Goal: Task Accomplishment & Management: Manage account settings

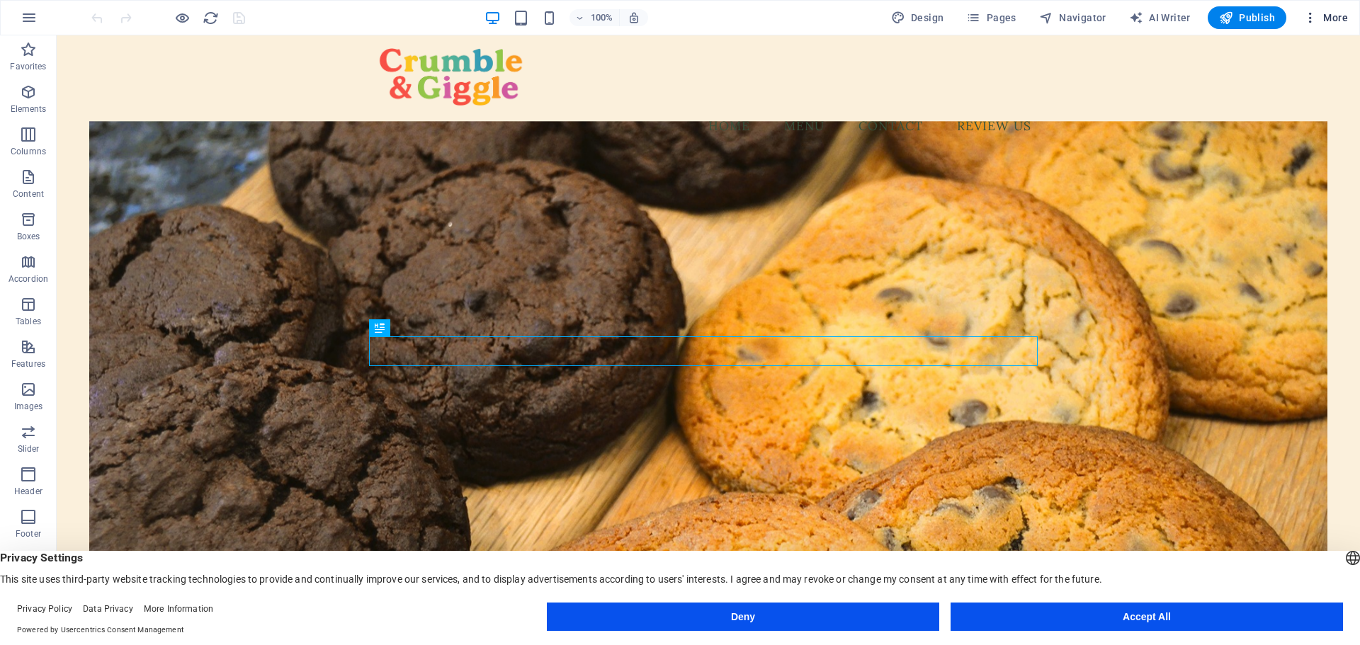
click at [1317, 21] on icon "button" at bounding box center [1310, 18] width 14 height 14
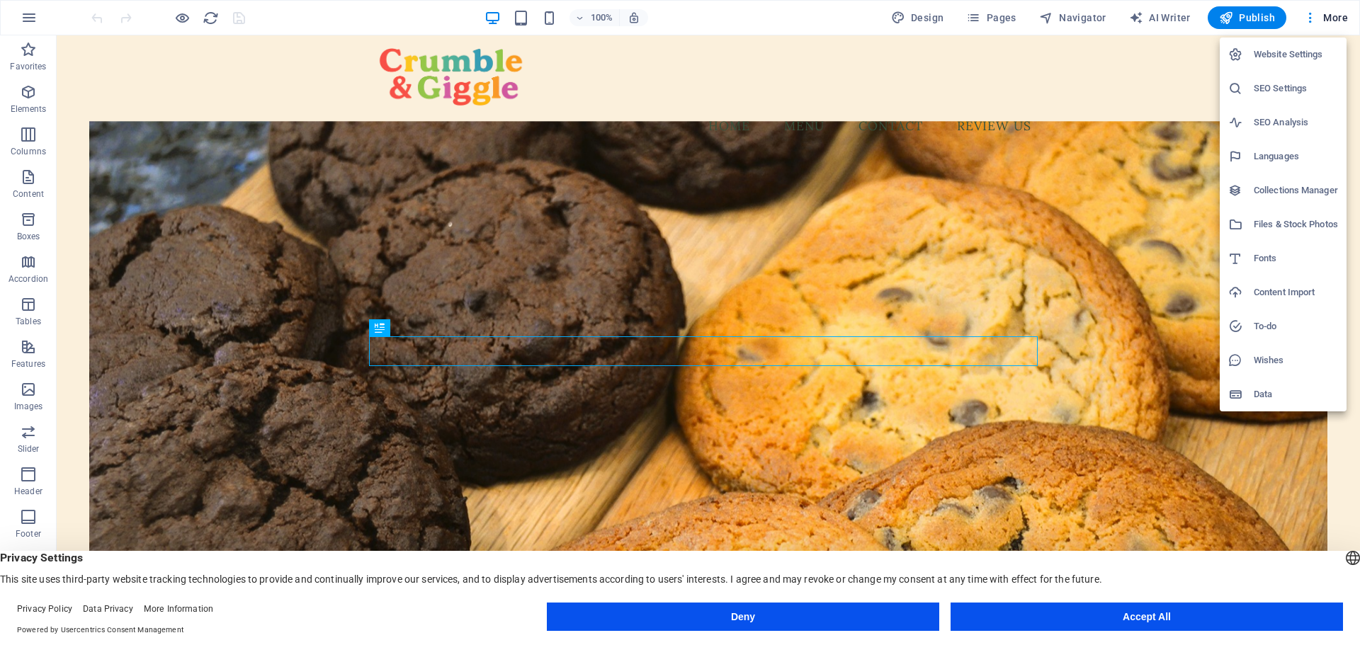
click at [1286, 129] on h6 "SEO Analysis" at bounding box center [1296, 122] width 84 height 17
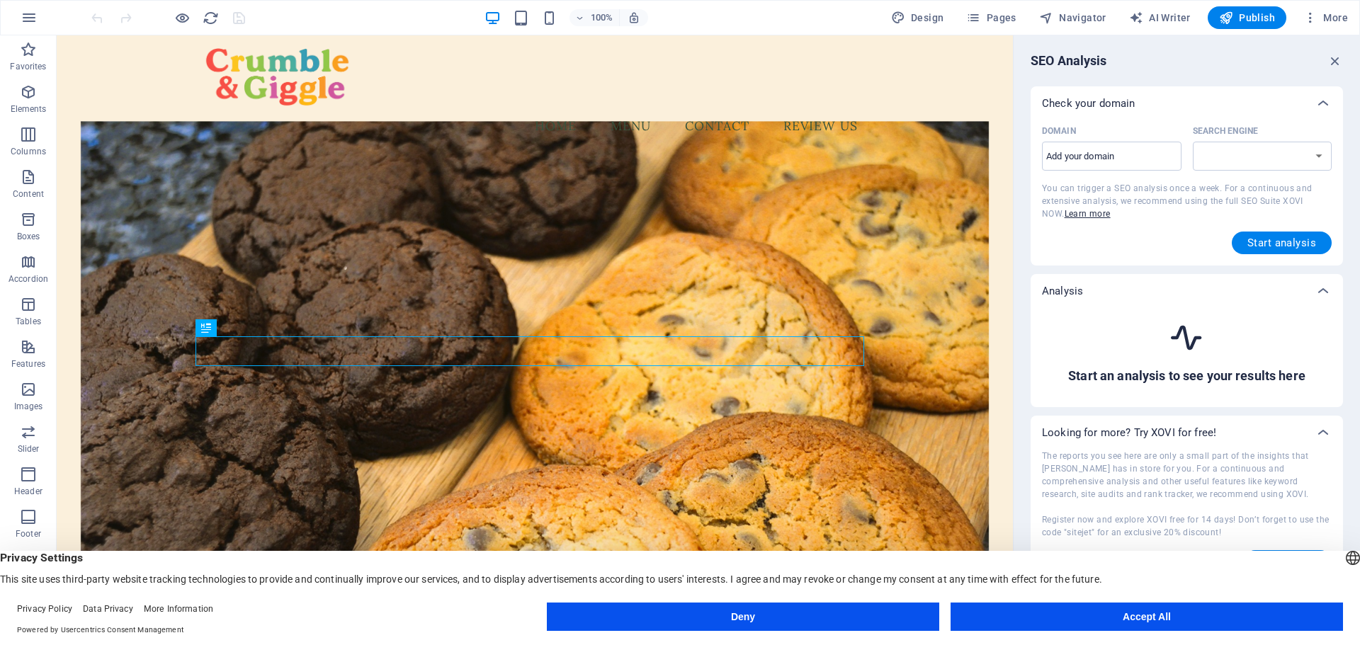
select select "[DOMAIN_NAME]"
click at [1089, 154] on input "Domain ​" at bounding box center [1112, 156] width 140 height 23
type input "[DOMAIN_NAME]"
select select "[DOMAIN_NAME]"
type input "[DOMAIN_NAME]."
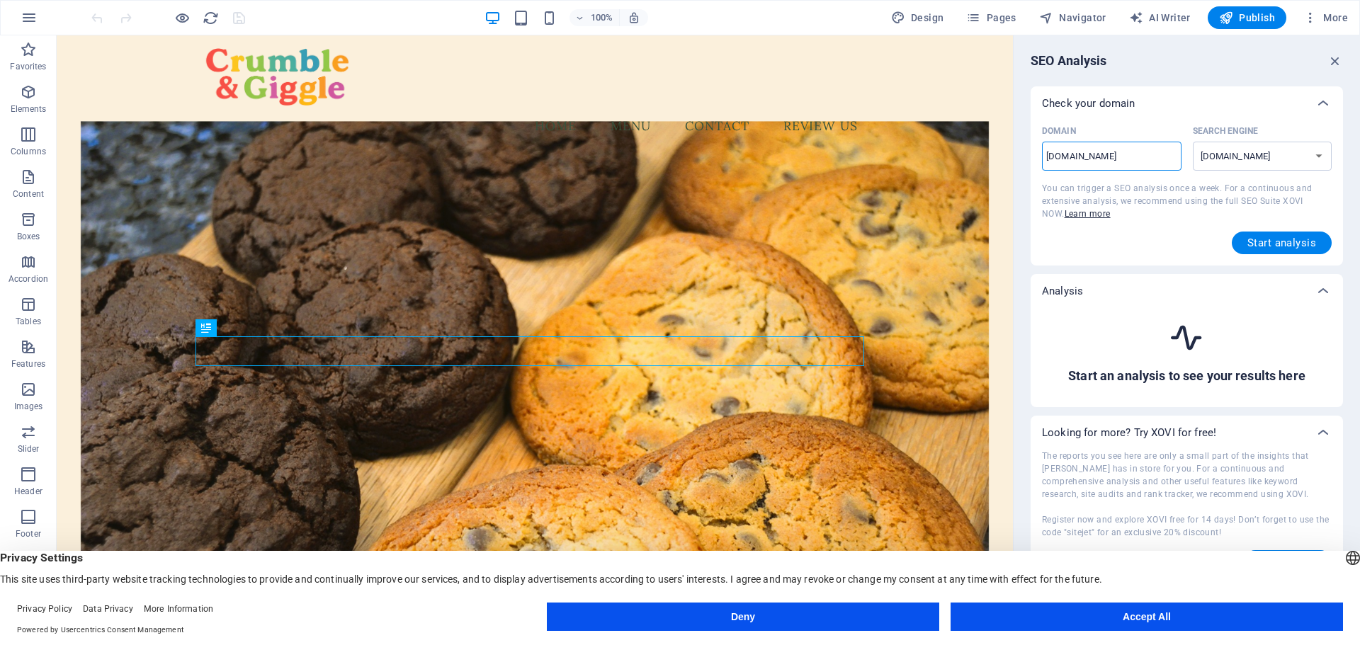
select select "[DOMAIN_NAME]"
type input "[DOMAIN_NAME]"
select select "[DOMAIN_NAME]"
type input "[DOMAIN_NAME]"
click at [1271, 239] on span "Start analysis" at bounding box center [1281, 242] width 69 height 11
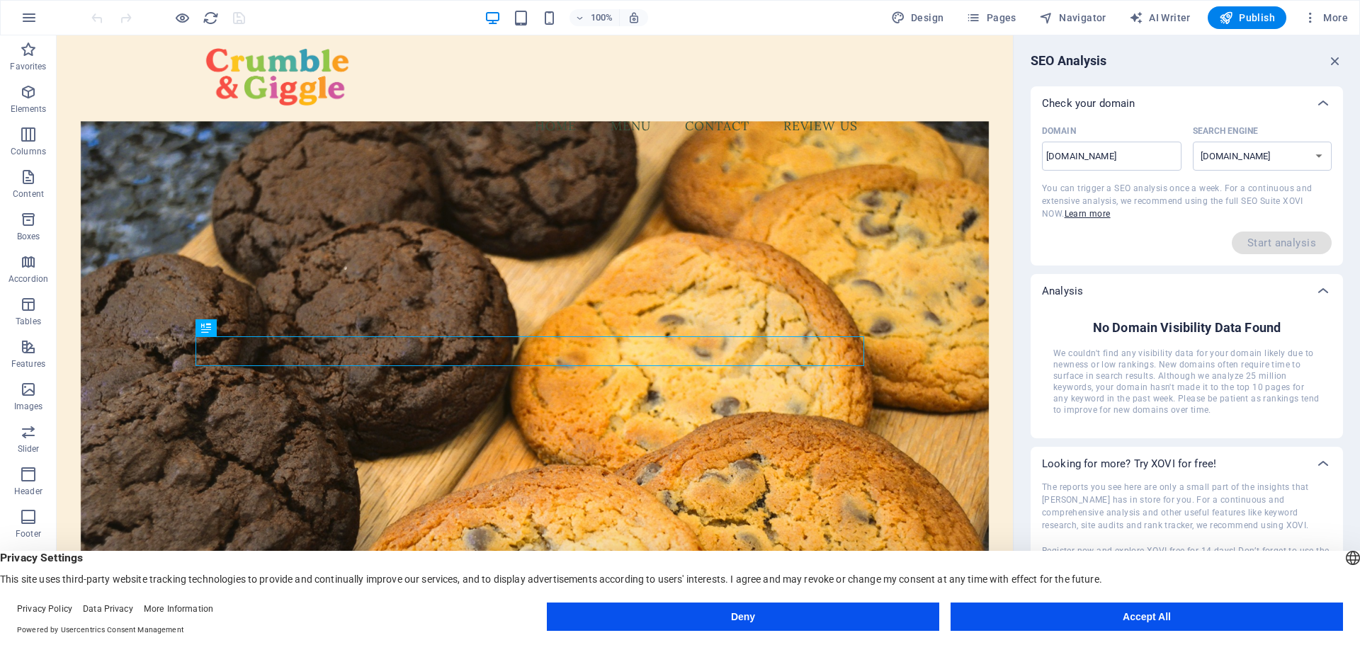
click at [1255, 424] on div "No Domain Visibility Data Found We couldn't find any visibility data for your d…" at bounding box center [1187, 367] width 290 height 119
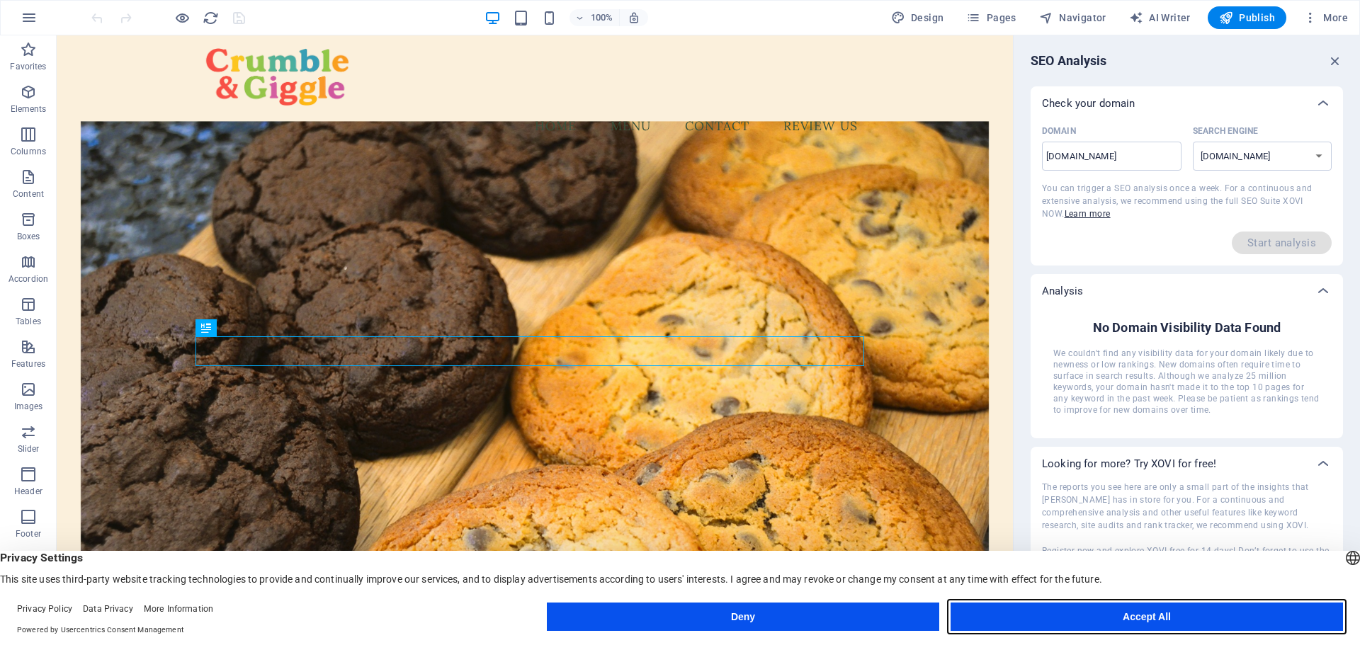
click at [1152, 618] on button "Accept All" at bounding box center [1147, 617] width 392 height 28
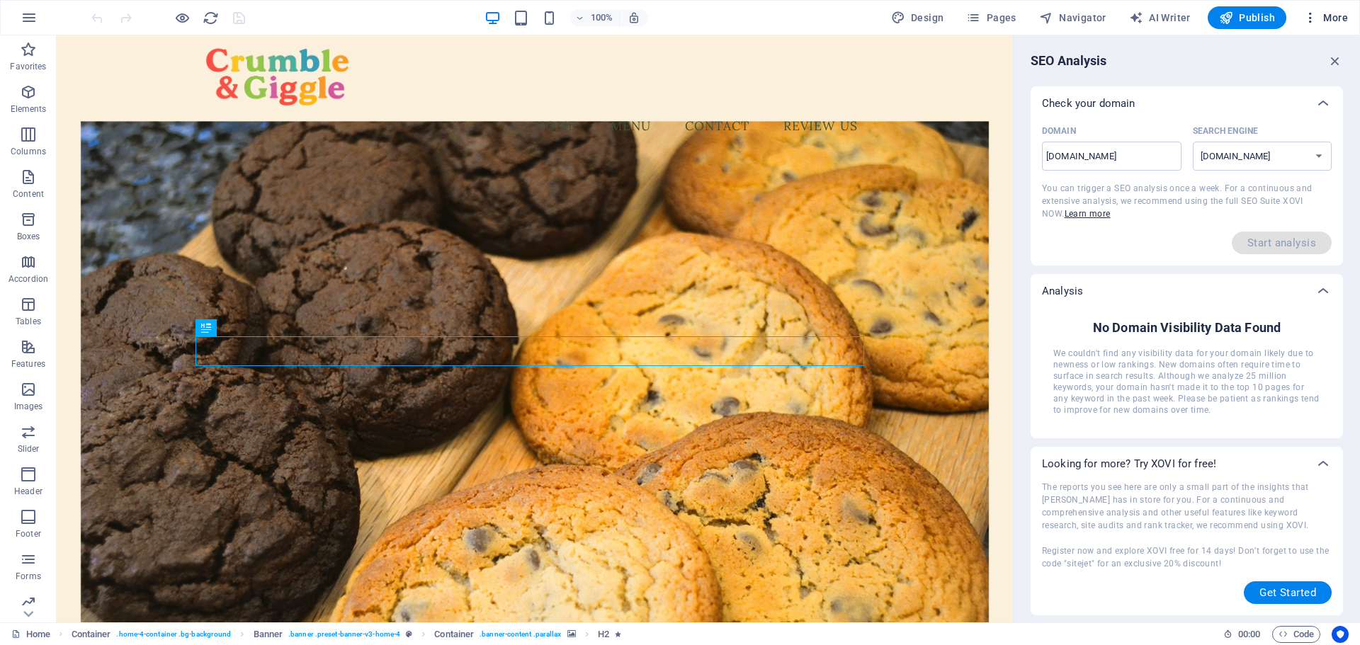
click at [1320, 13] on span "More" at bounding box center [1325, 18] width 45 height 14
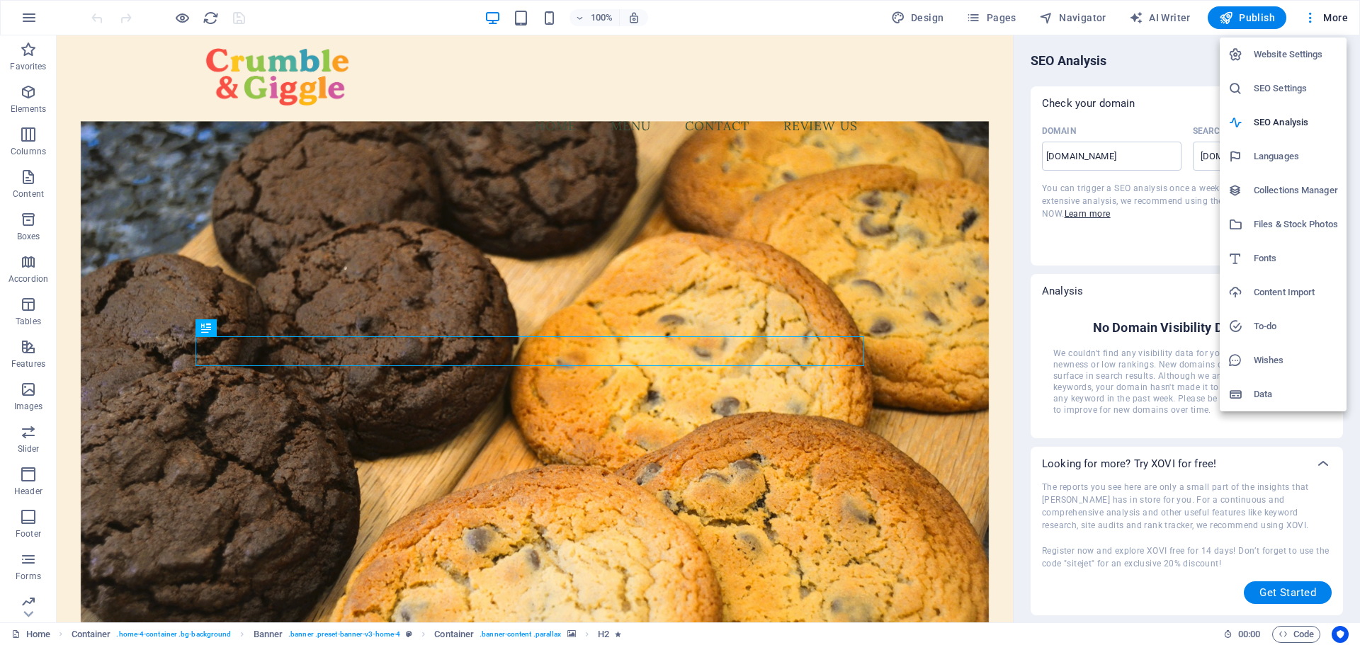
click at [1275, 83] on h6 "SEO Settings" at bounding box center [1296, 88] width 84 height 17
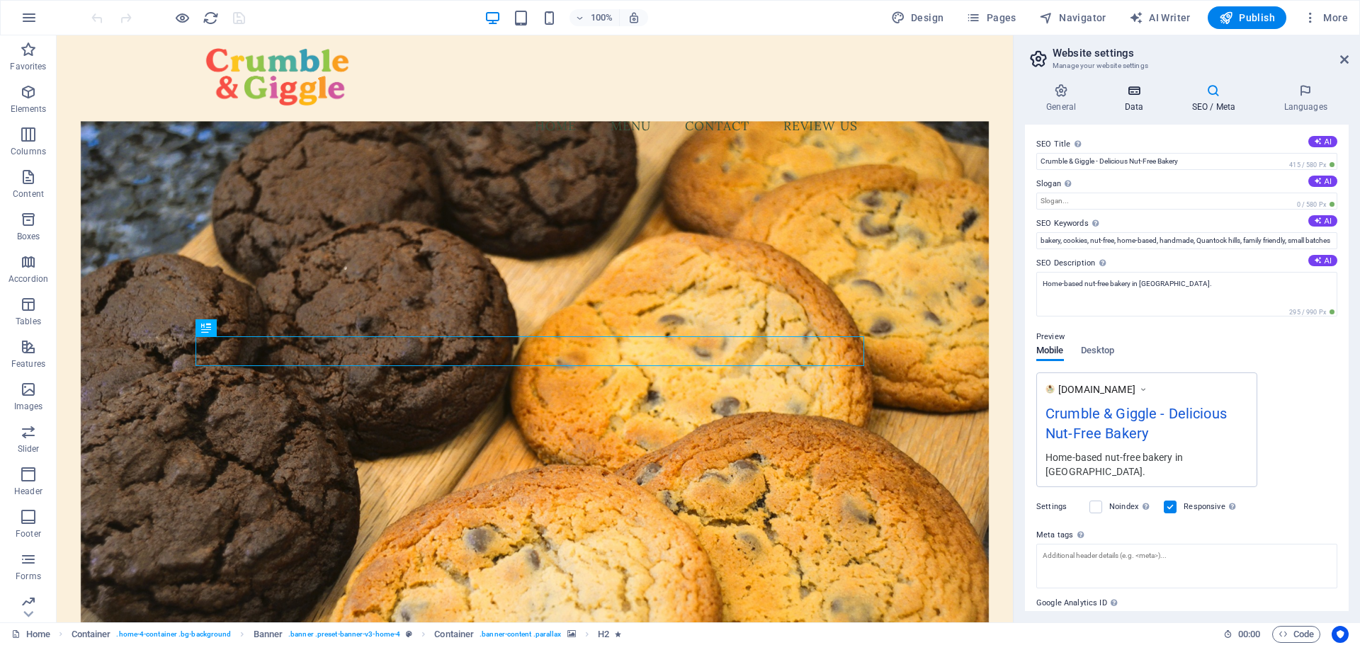
click at [1129, 100] on h4 "Data" at bounding box center [1136, 99] width 67 height 30
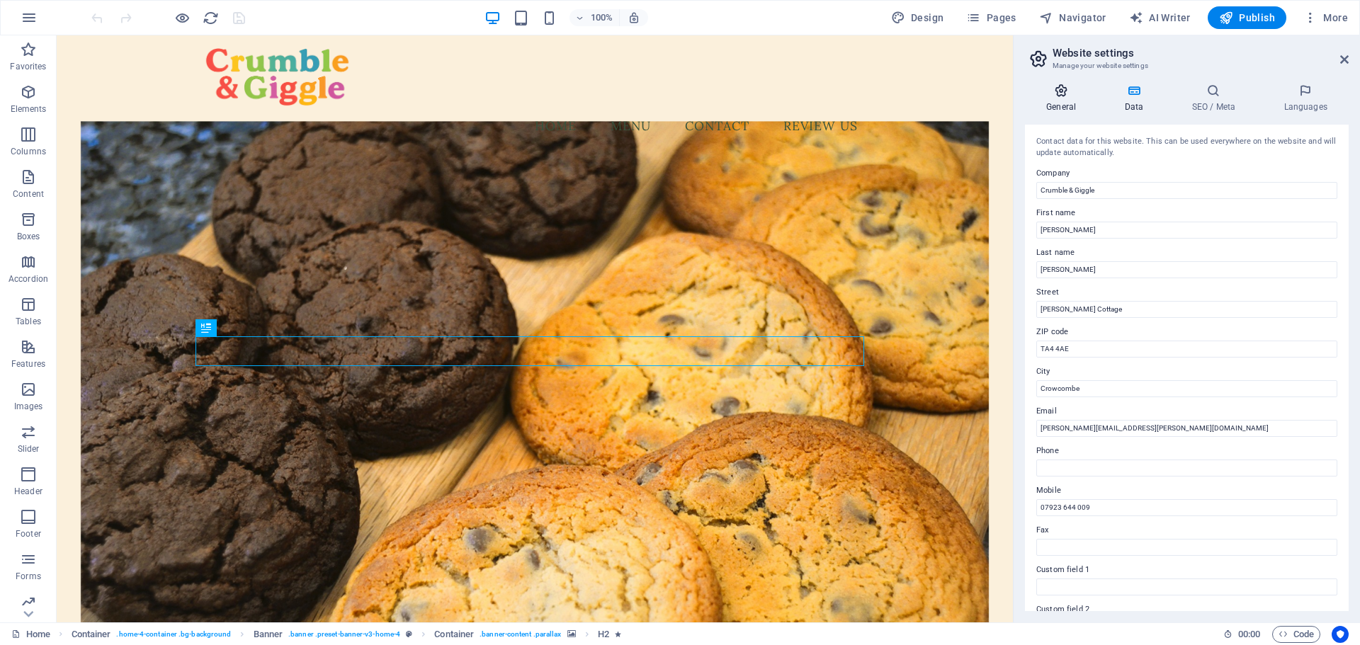
click at [1045, 99] on h4 "General" at bounding box center [1064, 99] width 78 height 30
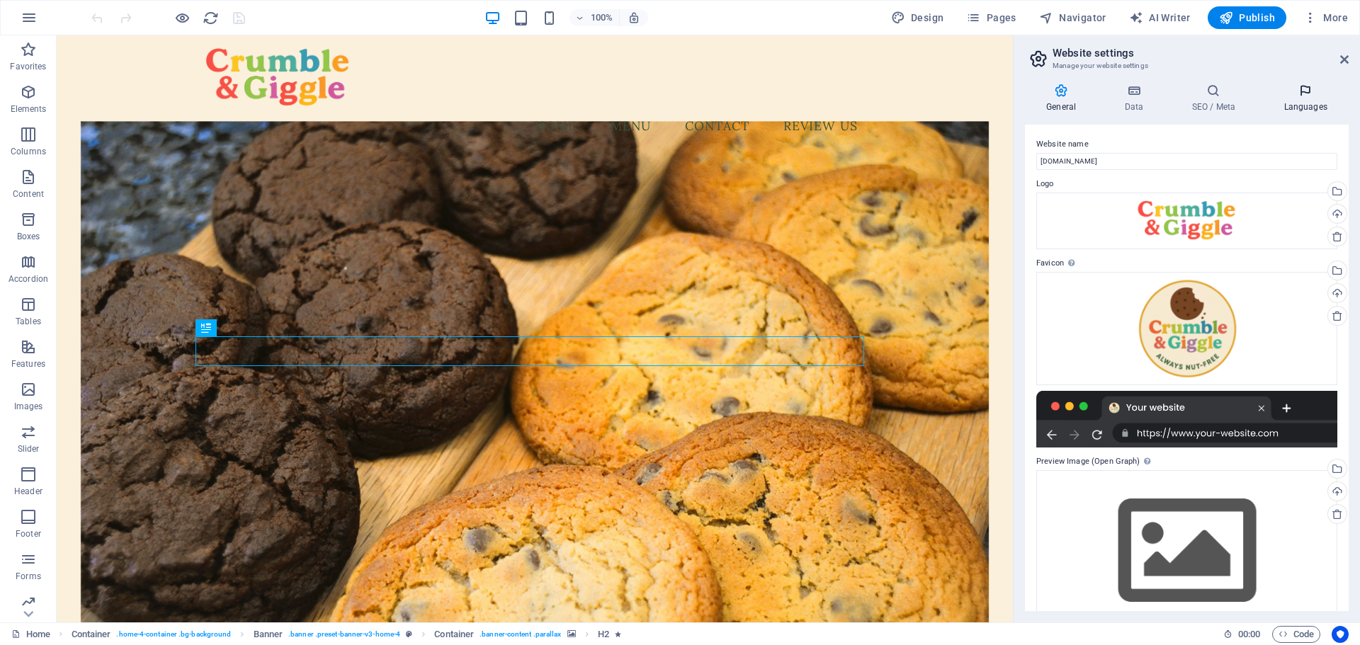
click at [1308, 96] on icon at bounding box center [1305, 91] width 86 height 14
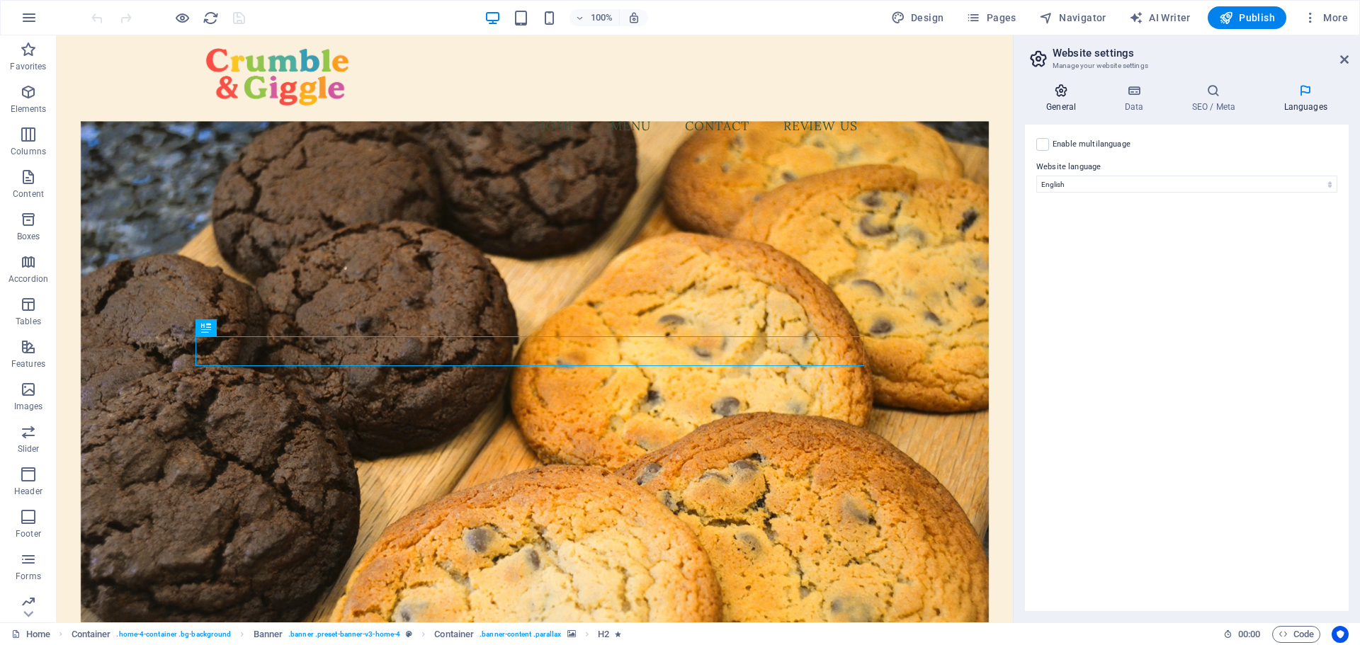
click at [1062, 98] on h4 "General" at bounding box center [1064, 99] width 78 height 30
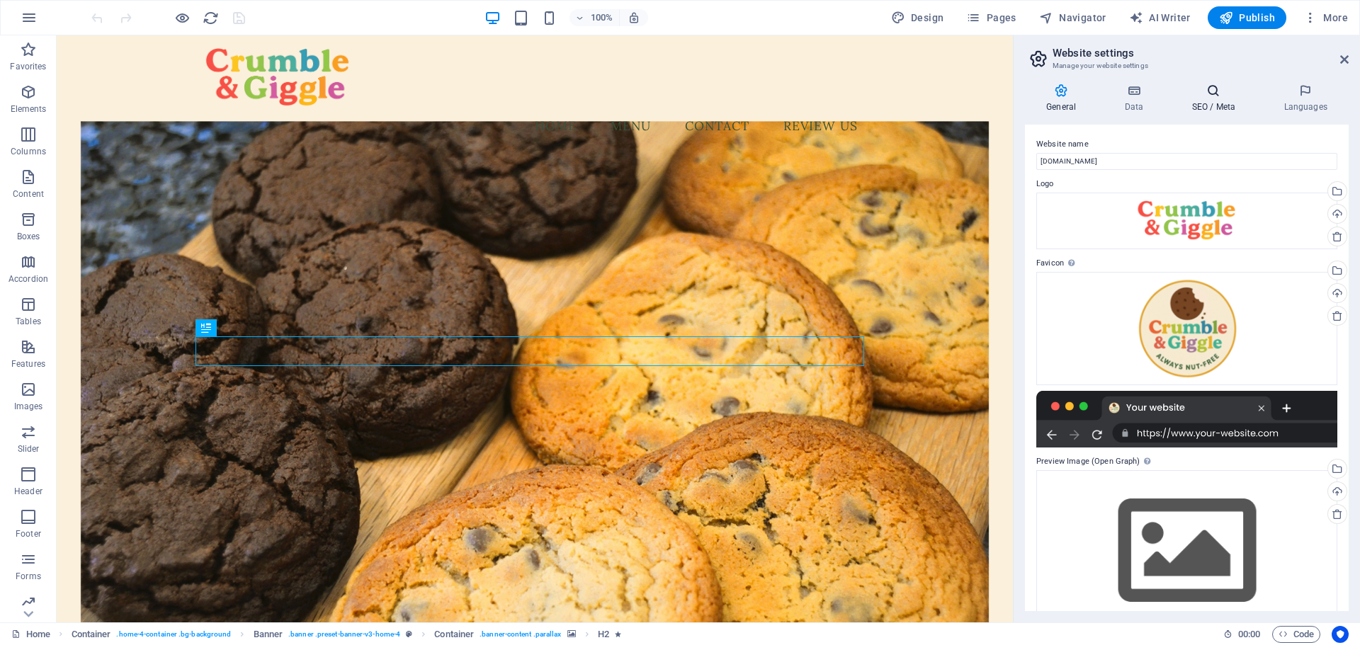
click at [1213, 106] on h4 "SEO / Meta" at bounding box center [1216, 99] width 92 height 30
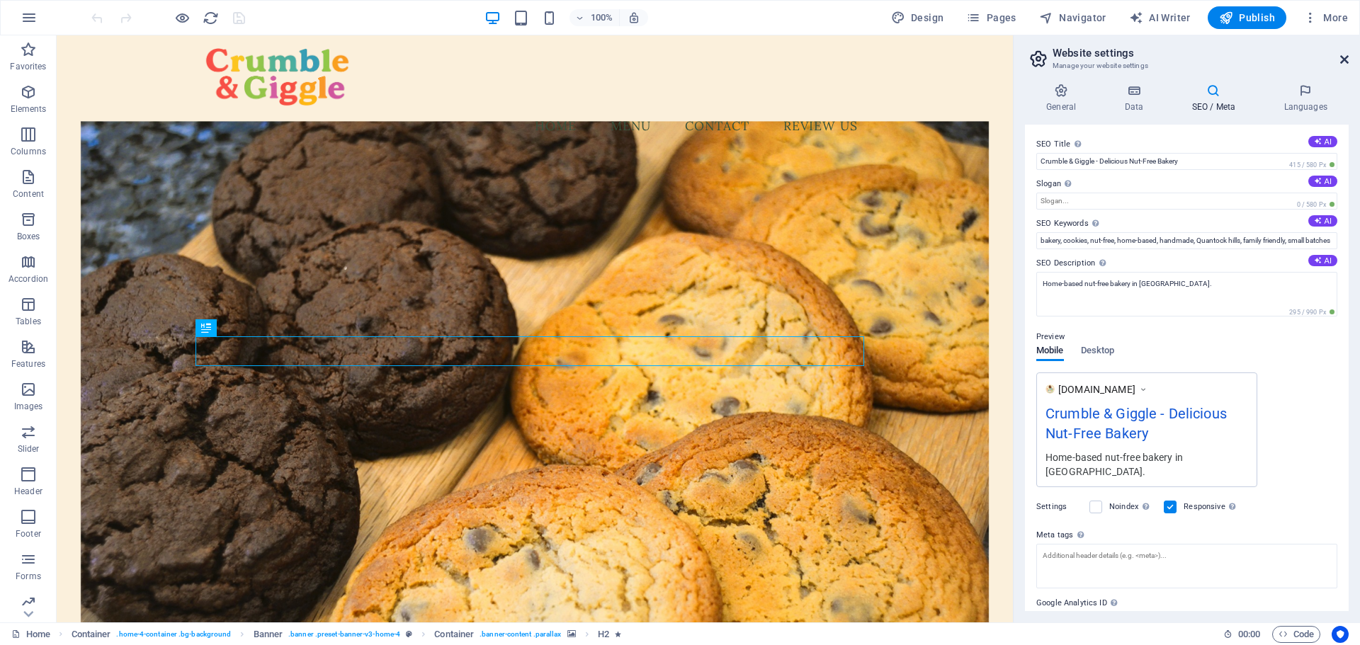
click at [1342, 62] on icon at bounding box center [1344, 59] width 8 height 11
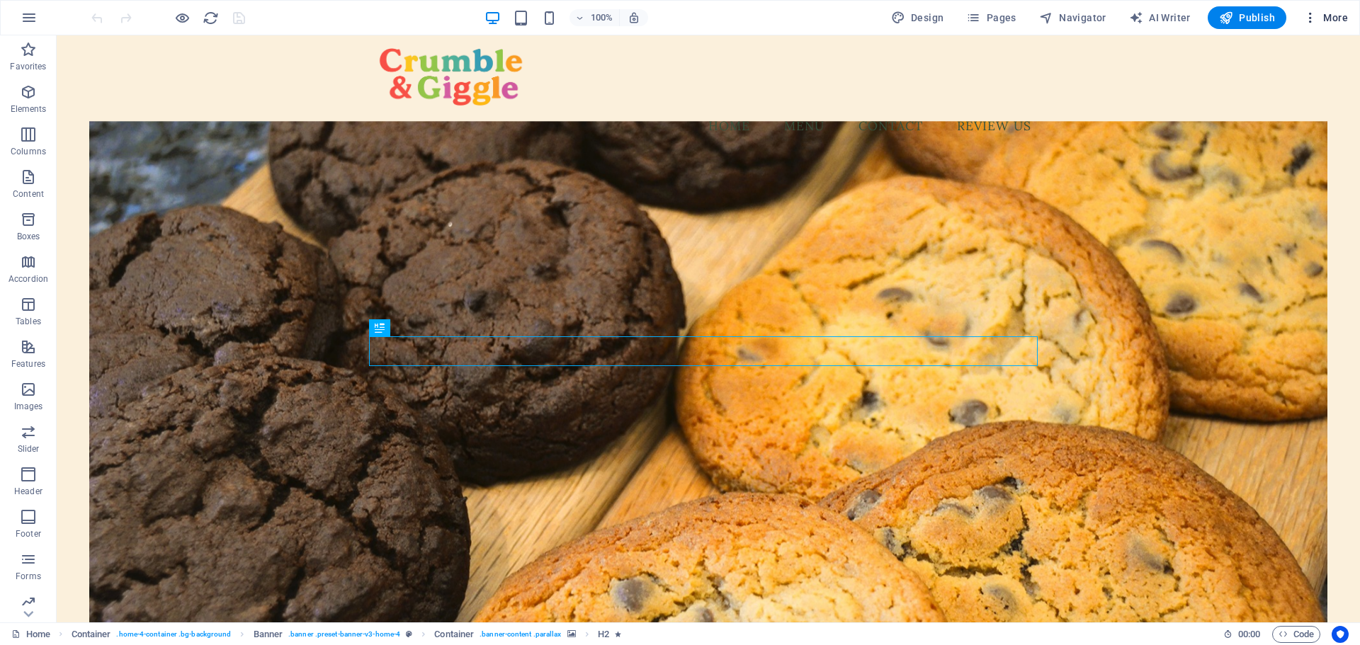
click at [1313, 16] on icon "button" at bounding box center [1310, 18] width 14 height 14
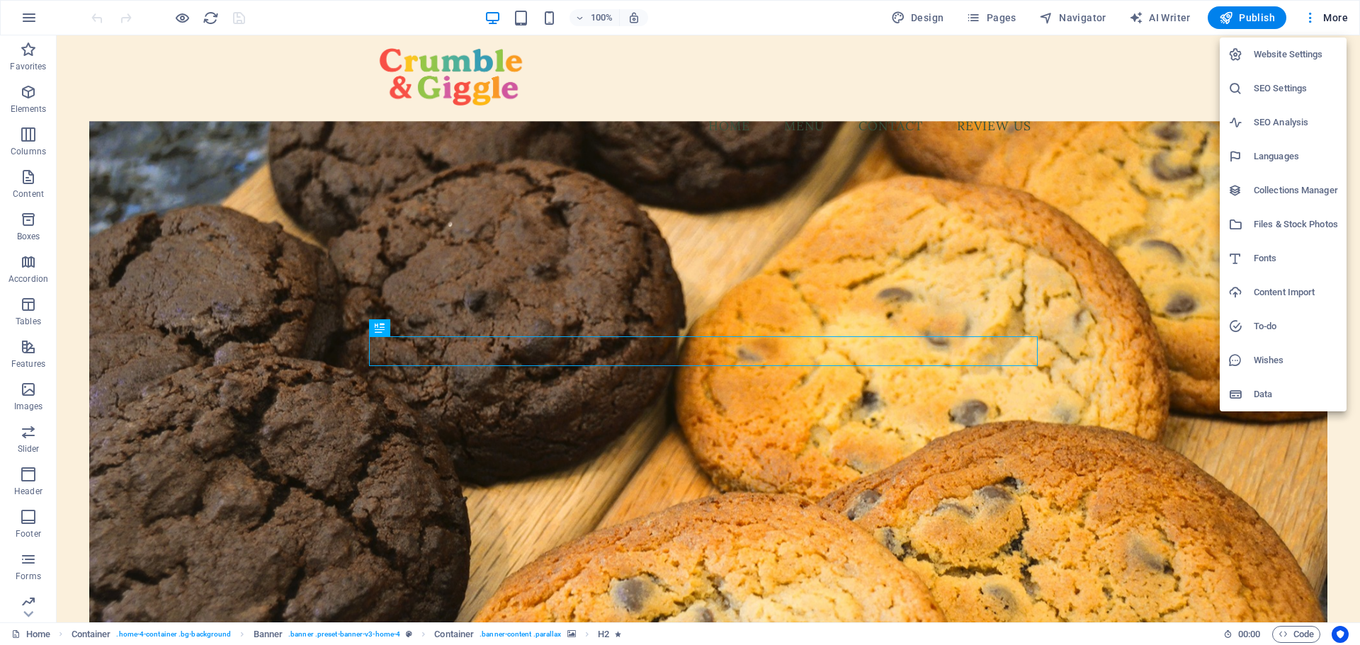
click at [1335, 18] on div at bounding box center [680, 322] width 1360 height 645
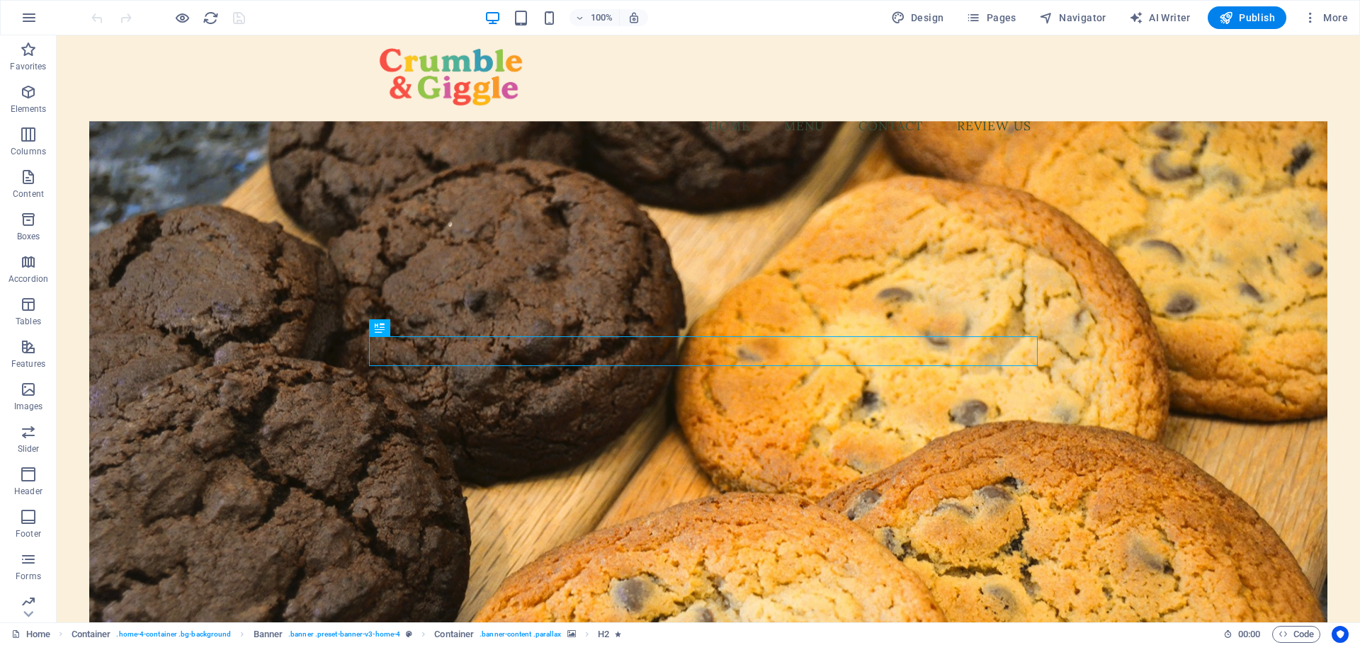
click at [1337, 18] on span "More" at bounding box center [1325, 18] width 45 height 14
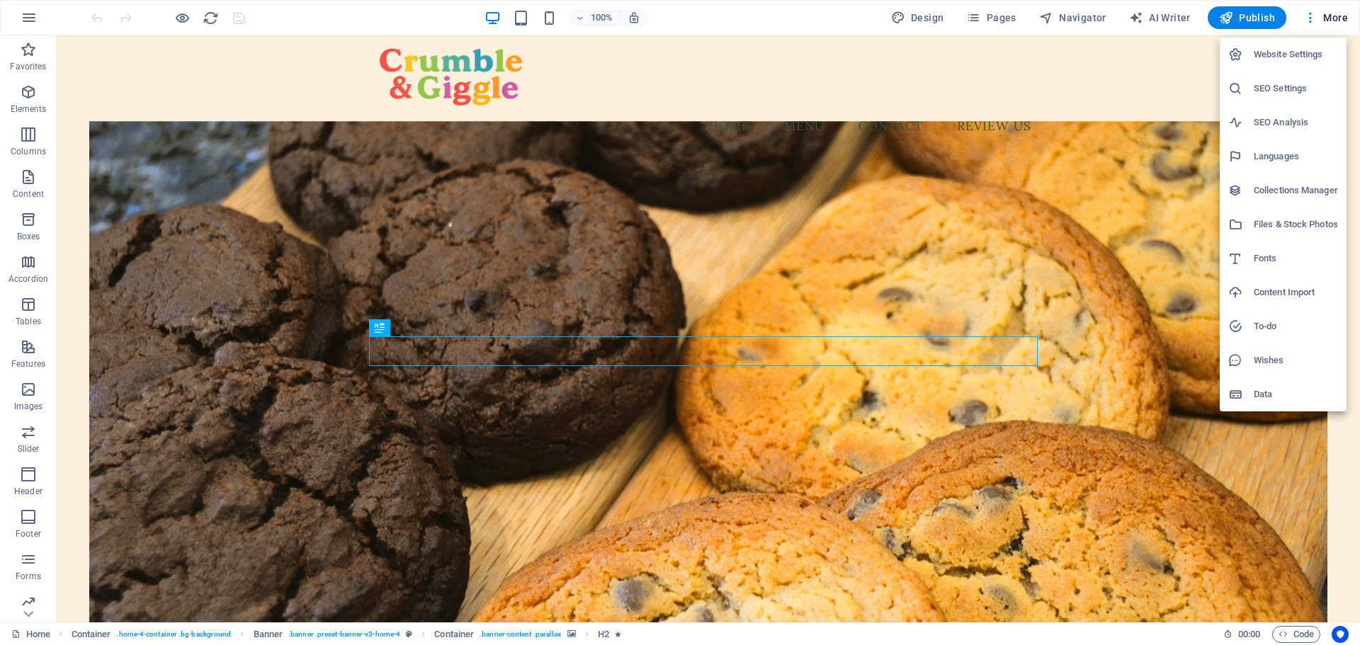
click at [1265, 392] on h6 "Data" at bounding box center [1296, 394] width 84 height 17
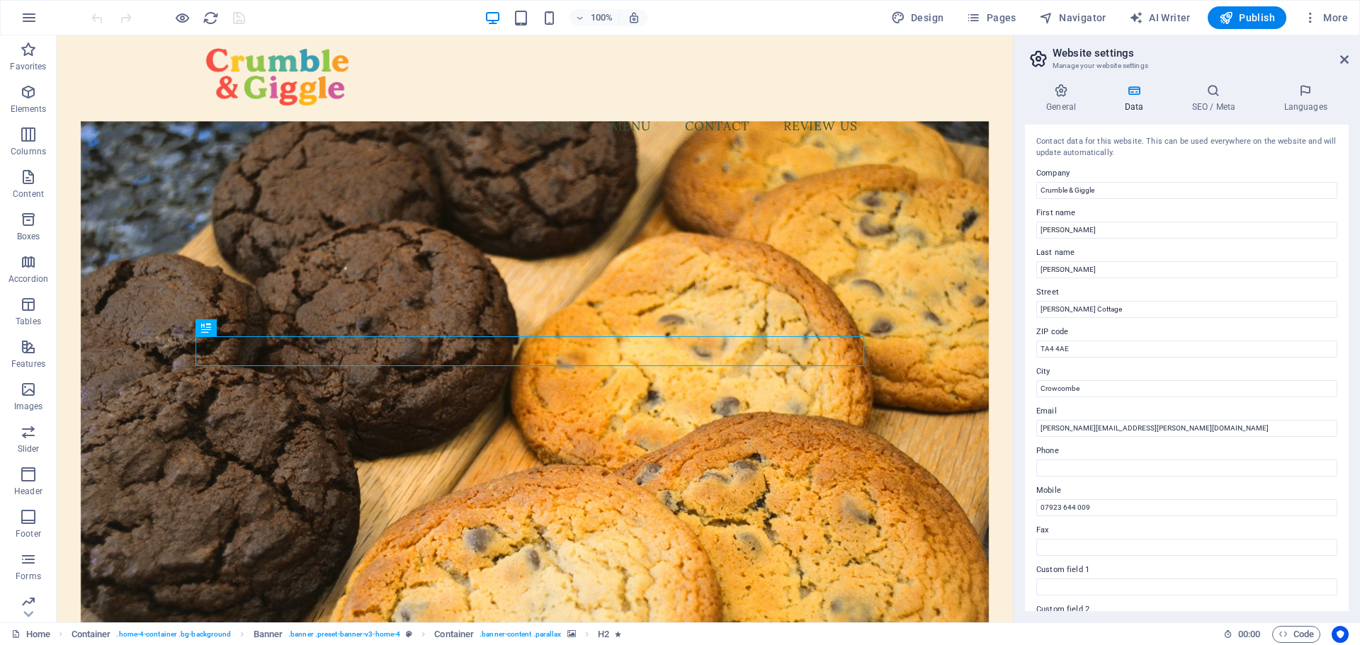
click at [1346, 52] on h2 "Website settings" at bounding box center [1201, 53] width 296 height 13
drag, startPoint x: 1344, startPoint y: 59, endPoint x: 954, endPoint y: 43, distance: 390.6
click at [1344, 59] on icon at bounding box center [1344, 59] width 8 height 11
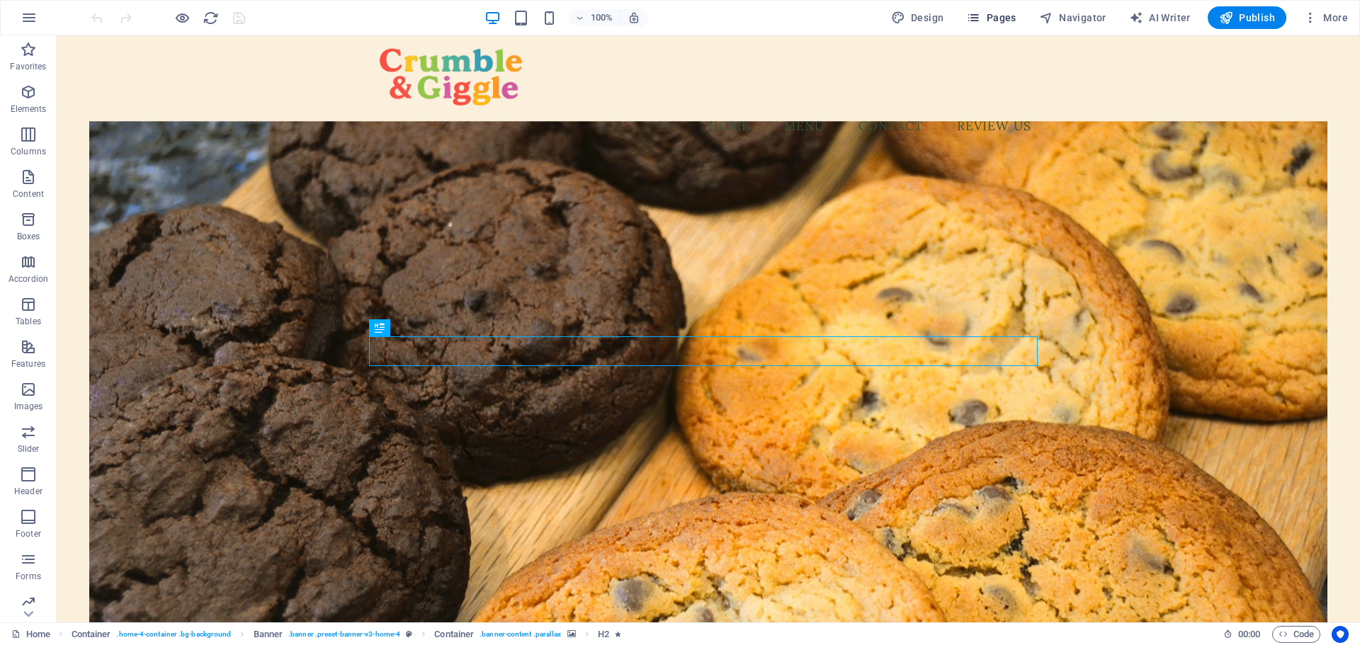
click at [994, 17] on span "Pages" at bounding box center [991, 18] width 50 height 14
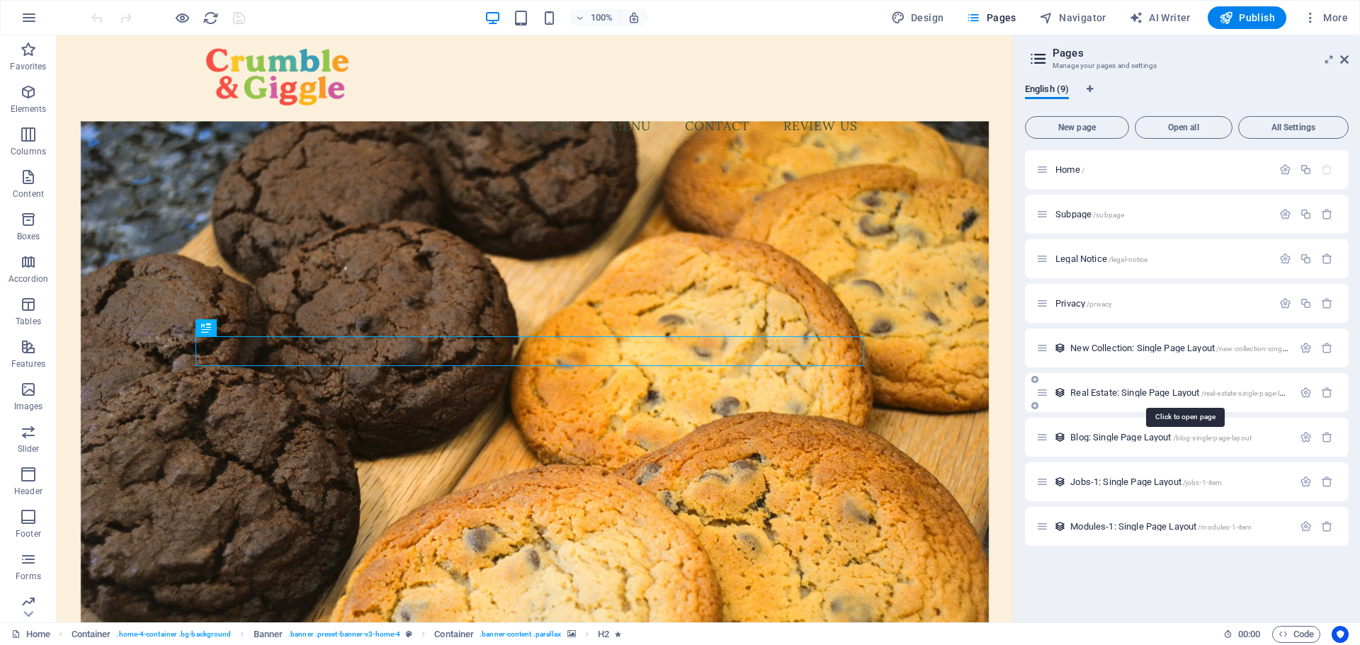
click at [1089, 394] on span "Real Estate: Single Page Layout /real-estate-single-page-layout" at bounding box center [1183, 392] width 227 height 11
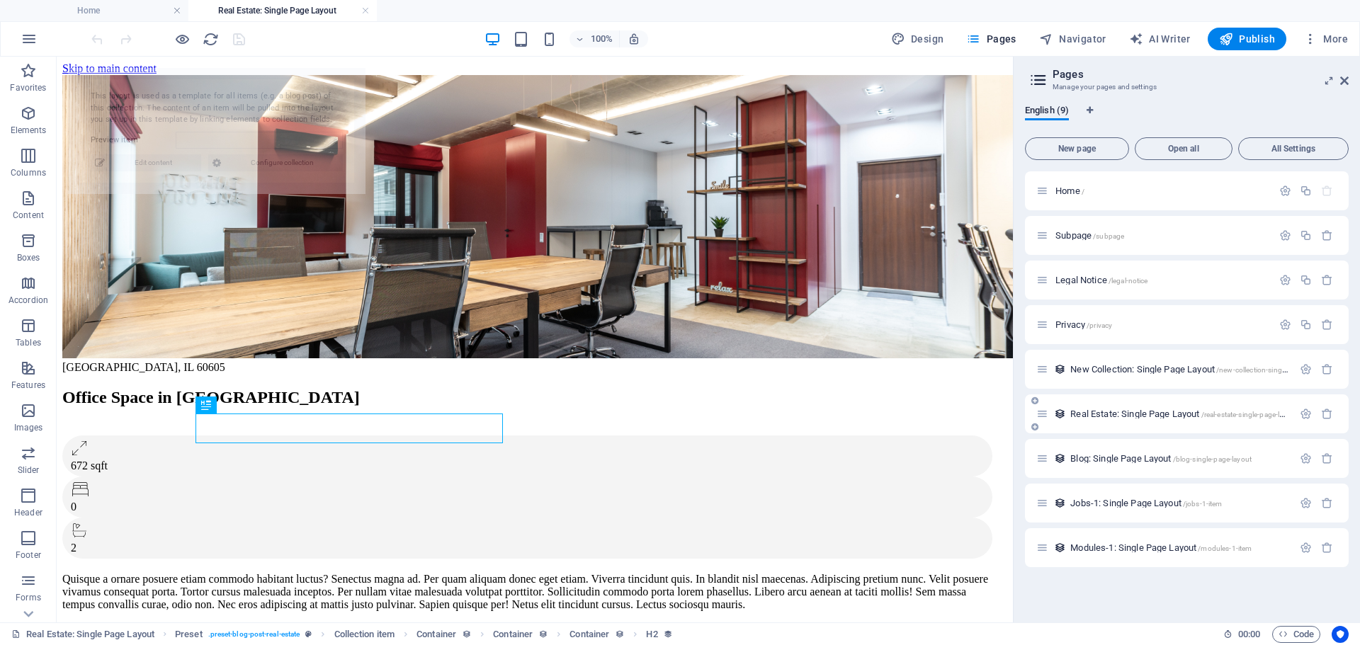
select select "68dea86ddad37b51870b33c7"
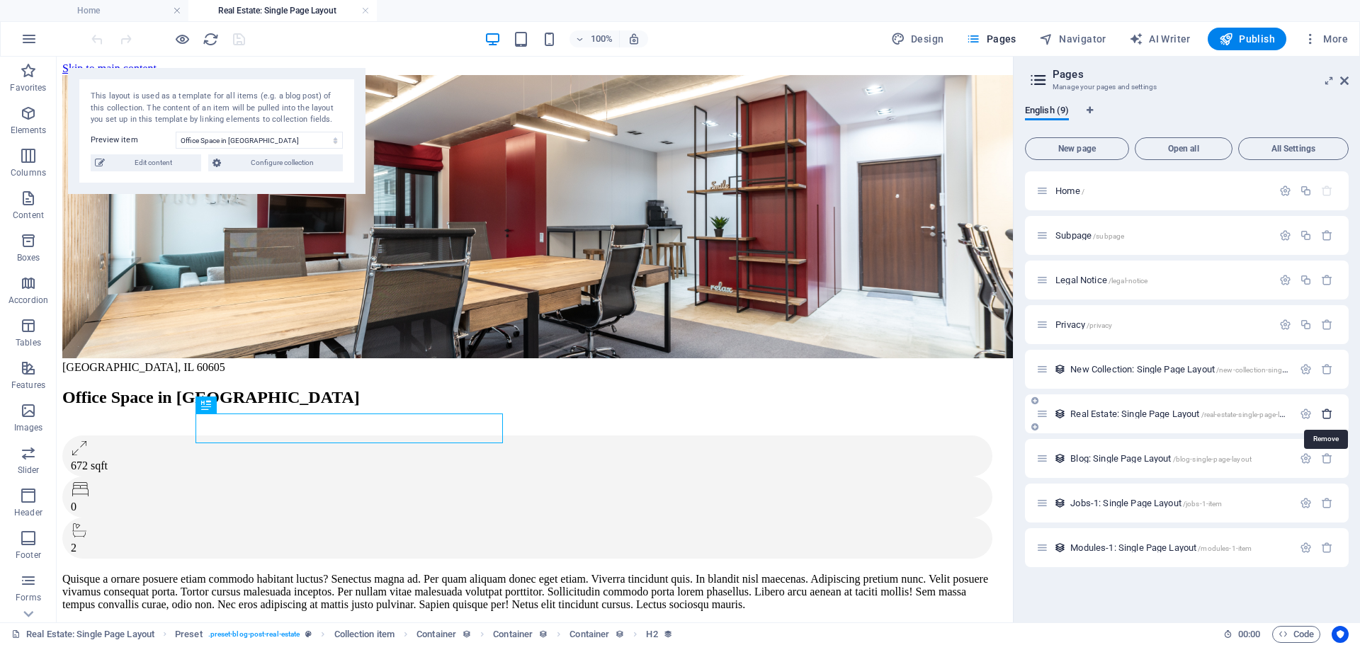
click at [1327, 412] on icon "button" at bounding box center [1327, 414] width 12 height 12
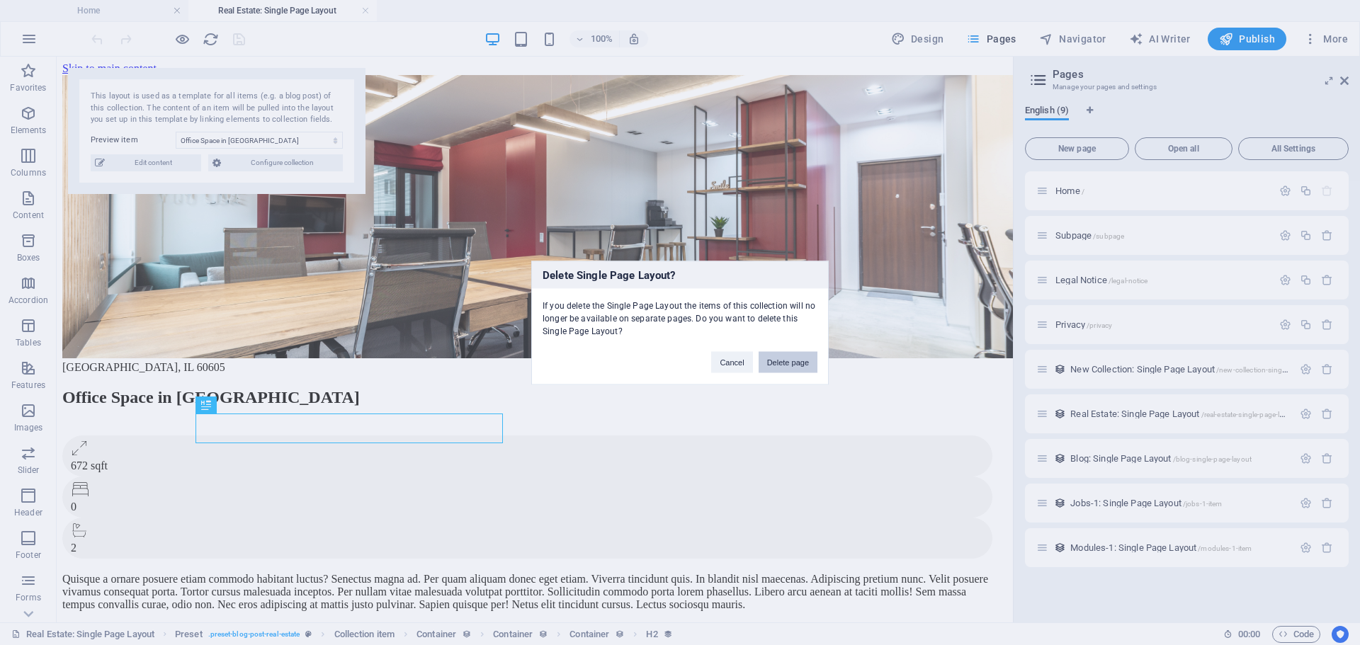
click at [783, 361] on button "Delete page" at bounding box center [788, 361] width 59 height 21
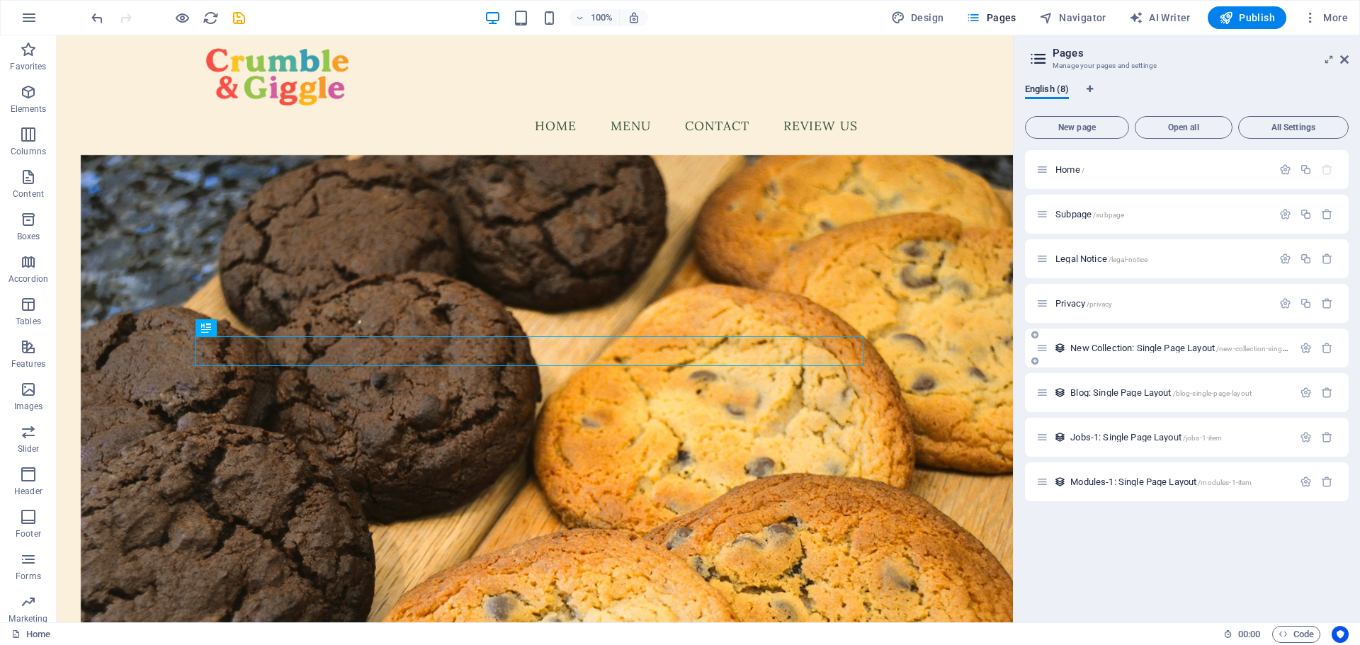
click at [1153, 345] on span "New Collection: Single Page Layout /new-collection-single-page-layout" at bounding box center [1198, 348] width 256 height 11
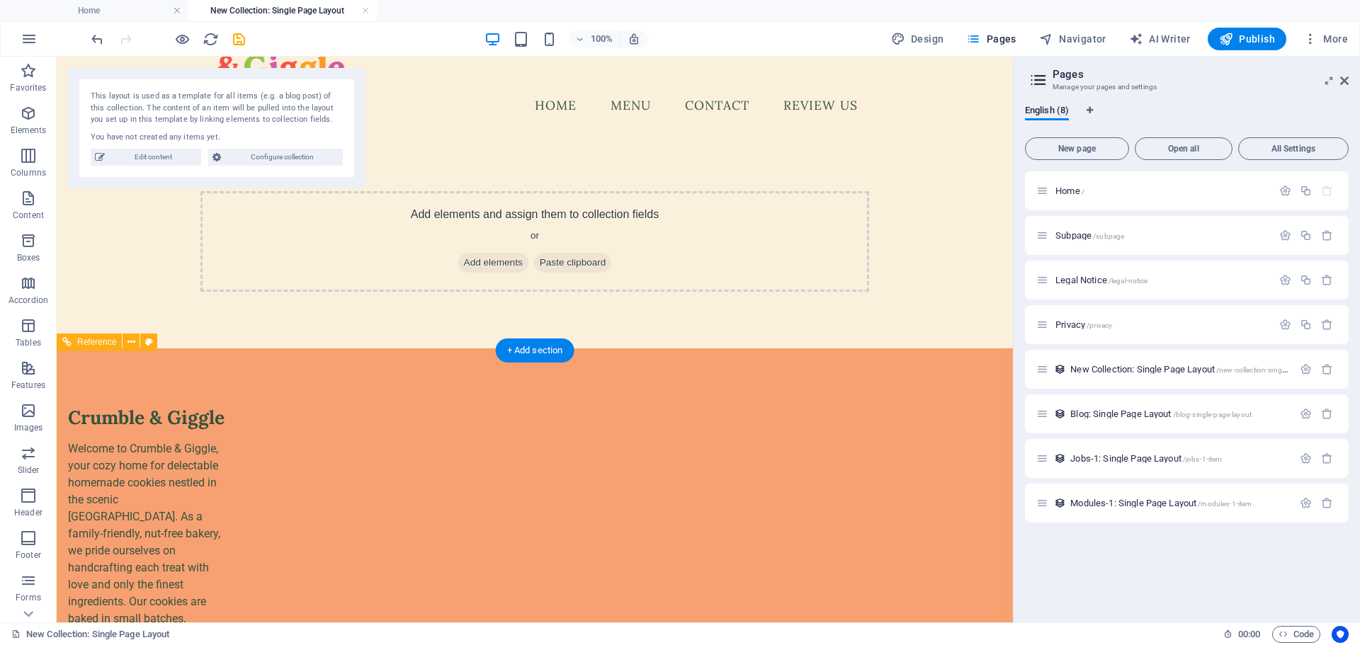
scroll to position [85, 0]
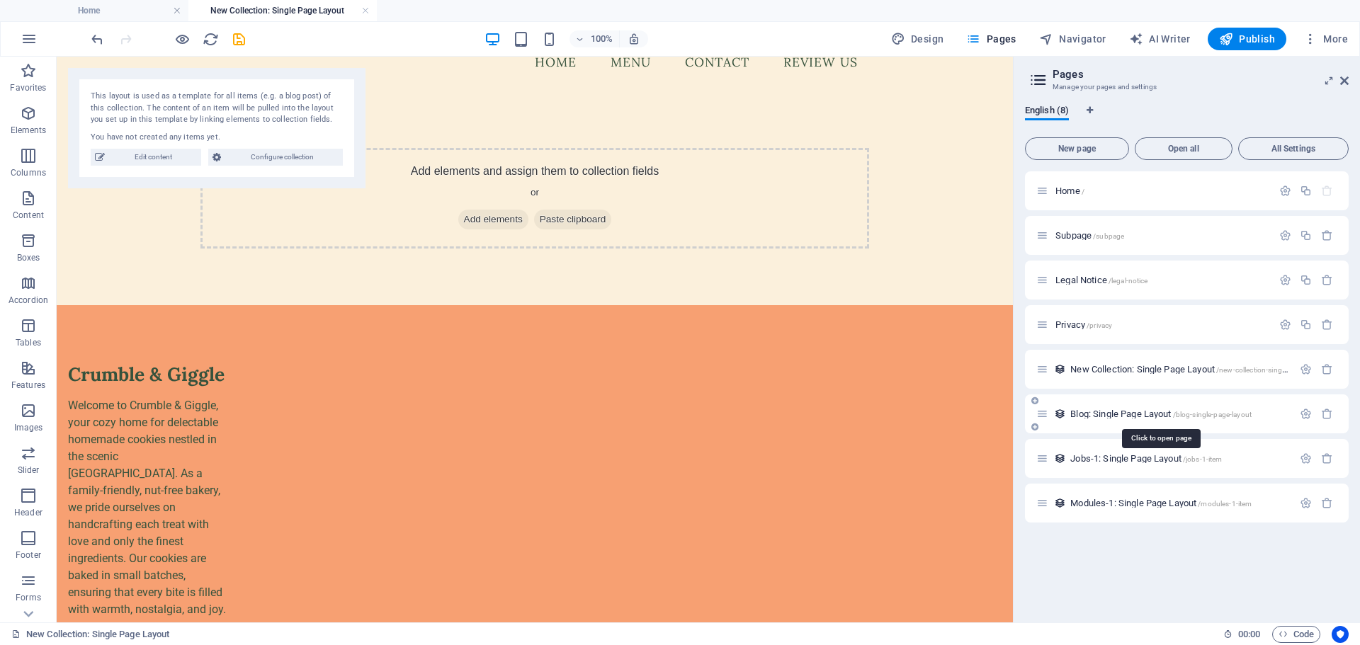
click at [1143, 409] on span "Blog: Single Page Layout /blog-single-page-layout" at bounding box center [1160, 414] width 181 height 11
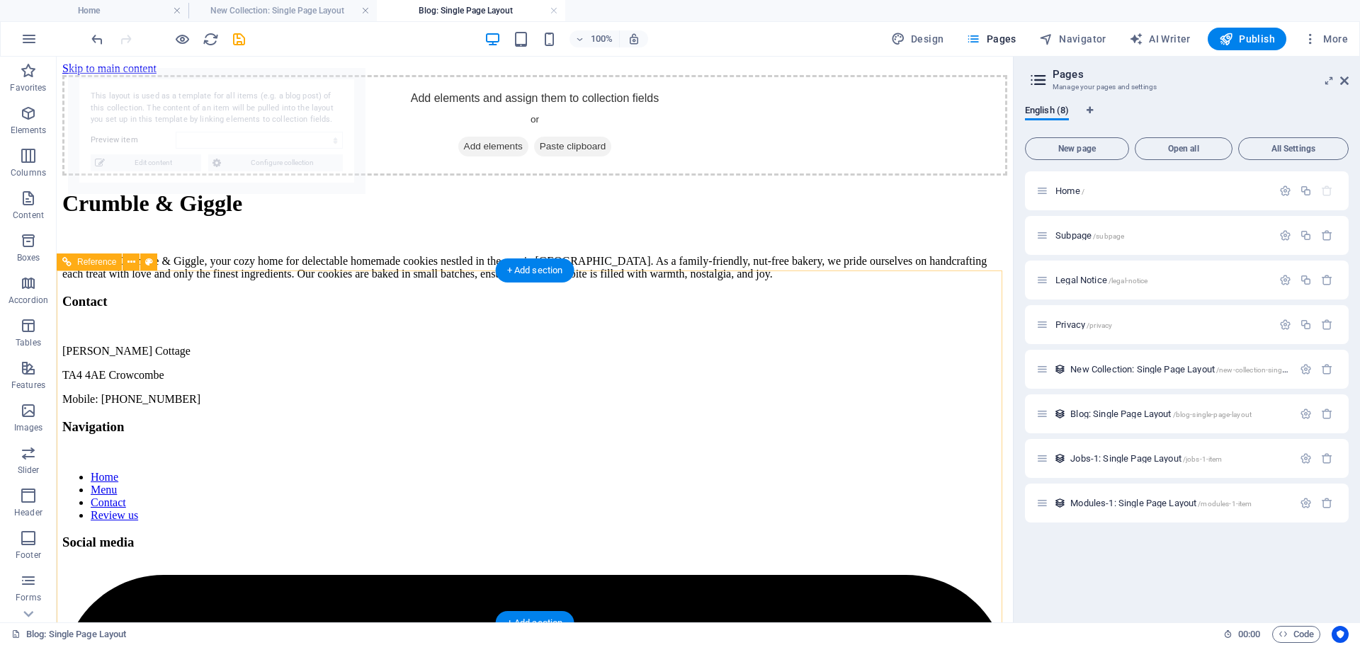
scroll to position [0, 0]
select select "68dea86ddad37b51870b33b0"
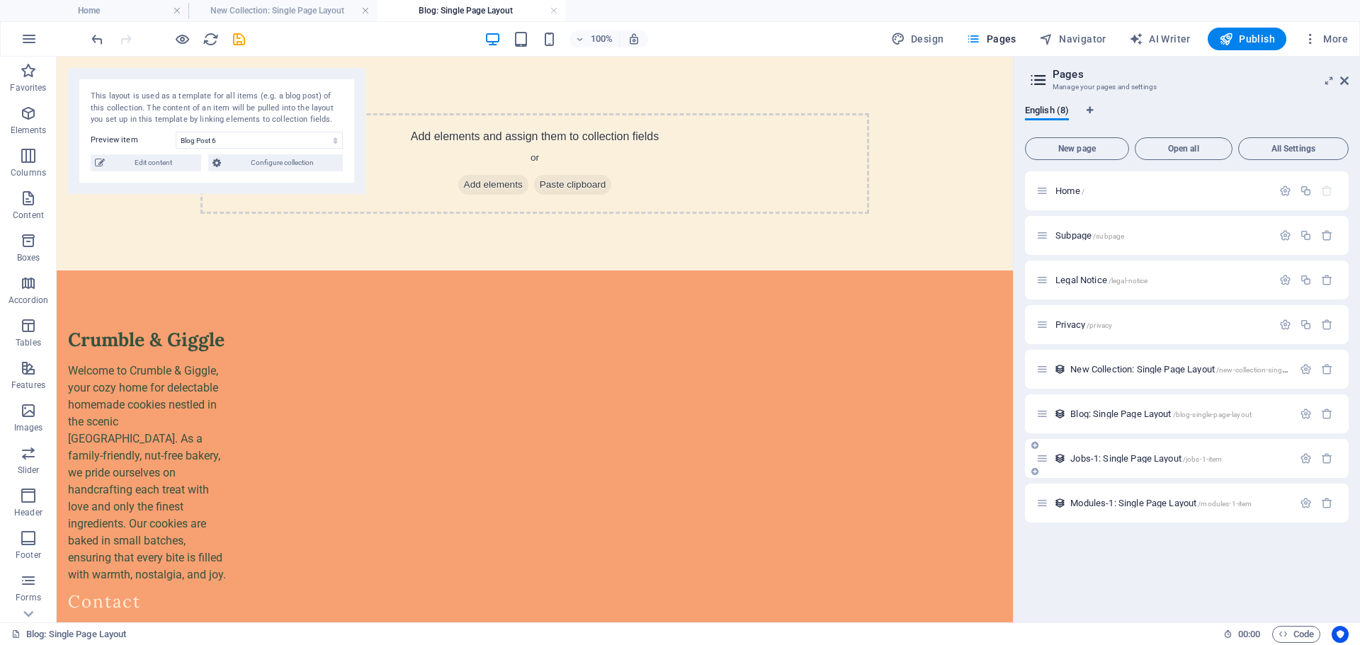
click at [1138, 456] on span "Jobs-1: Single Page Layout /jobs-1-item" at bounding box center [1146, 458] width 152 height 11
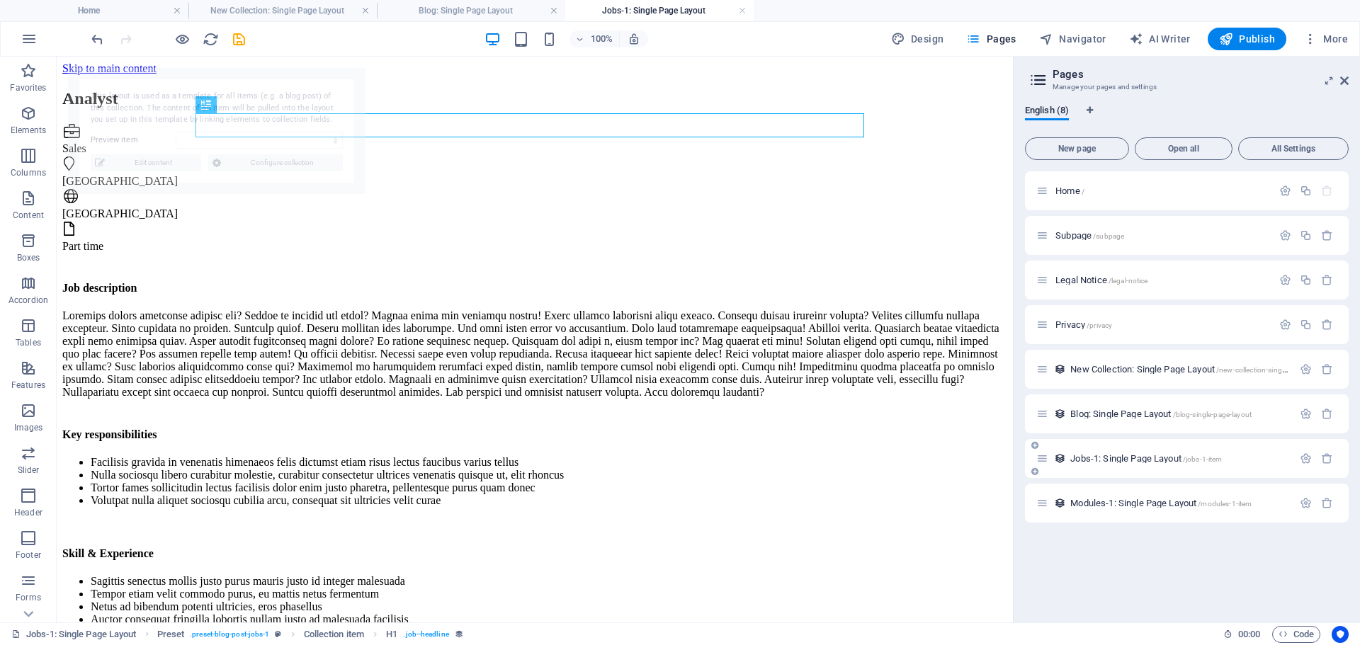
select select "68dea86ddad37b51870b33b7"
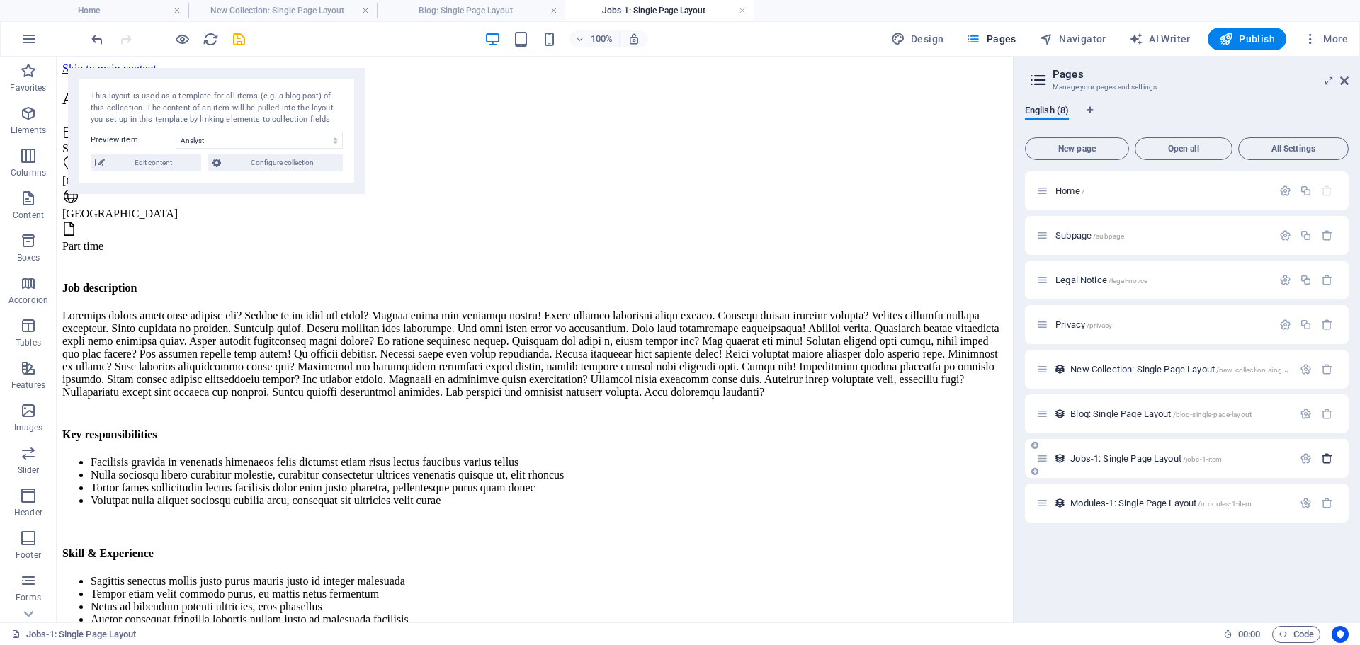
click at [1331, 460] on icon "button" at bounding box center [1327, 459] width 12 height 12
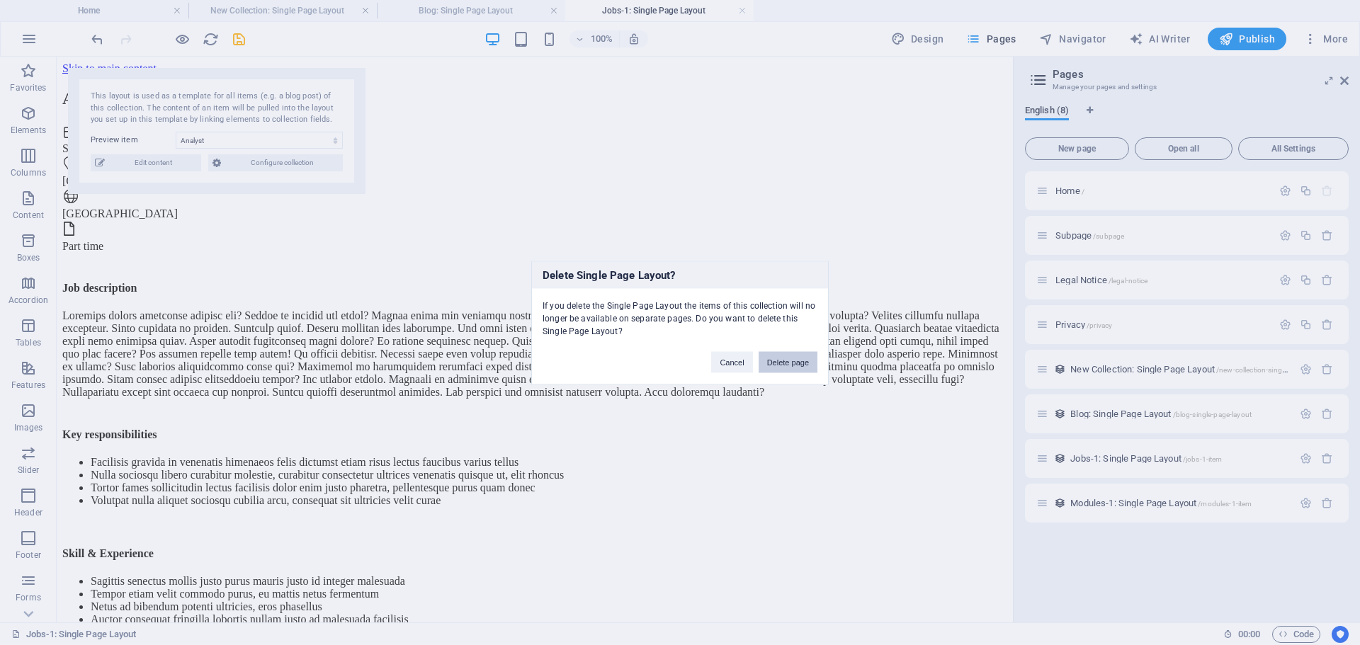
click at [786, 364] on button "Delete page" at bounding box center [788, 361] width 59 height 21
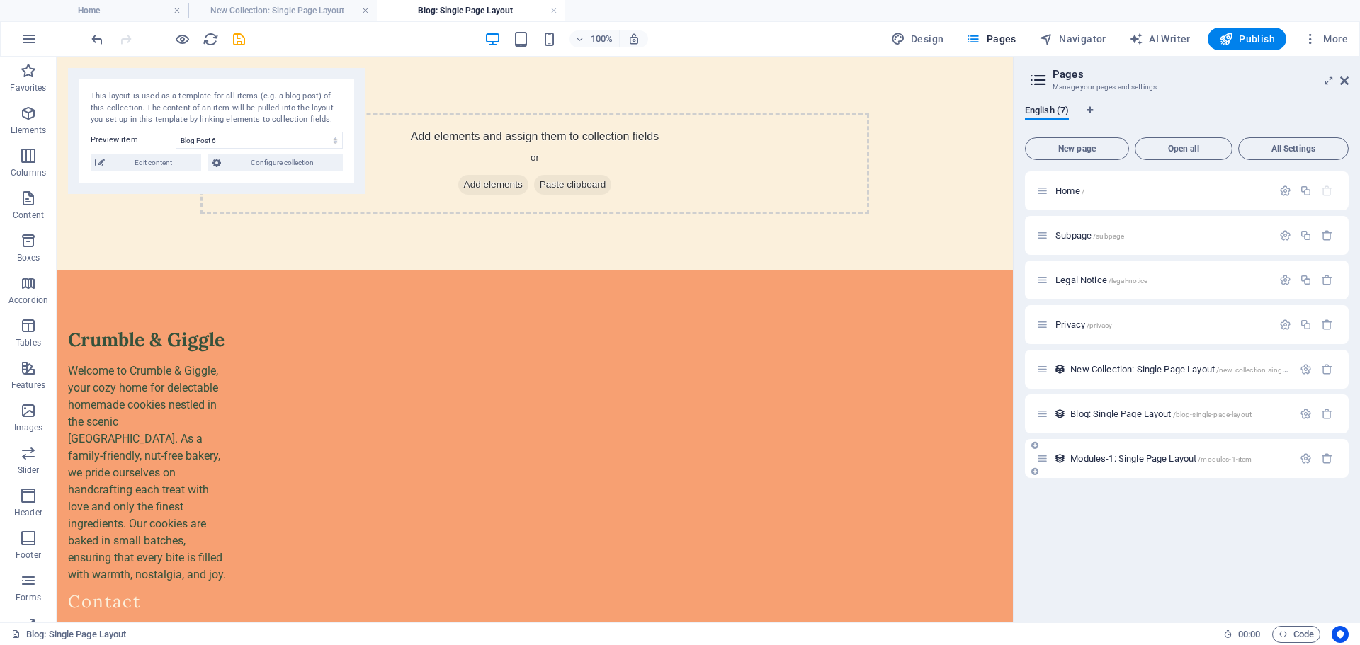
click at [1163, 456] on span "Modules-1: Single Page Layout /modules-1-item" at bounding box center [1160, 458] width 181 height 11
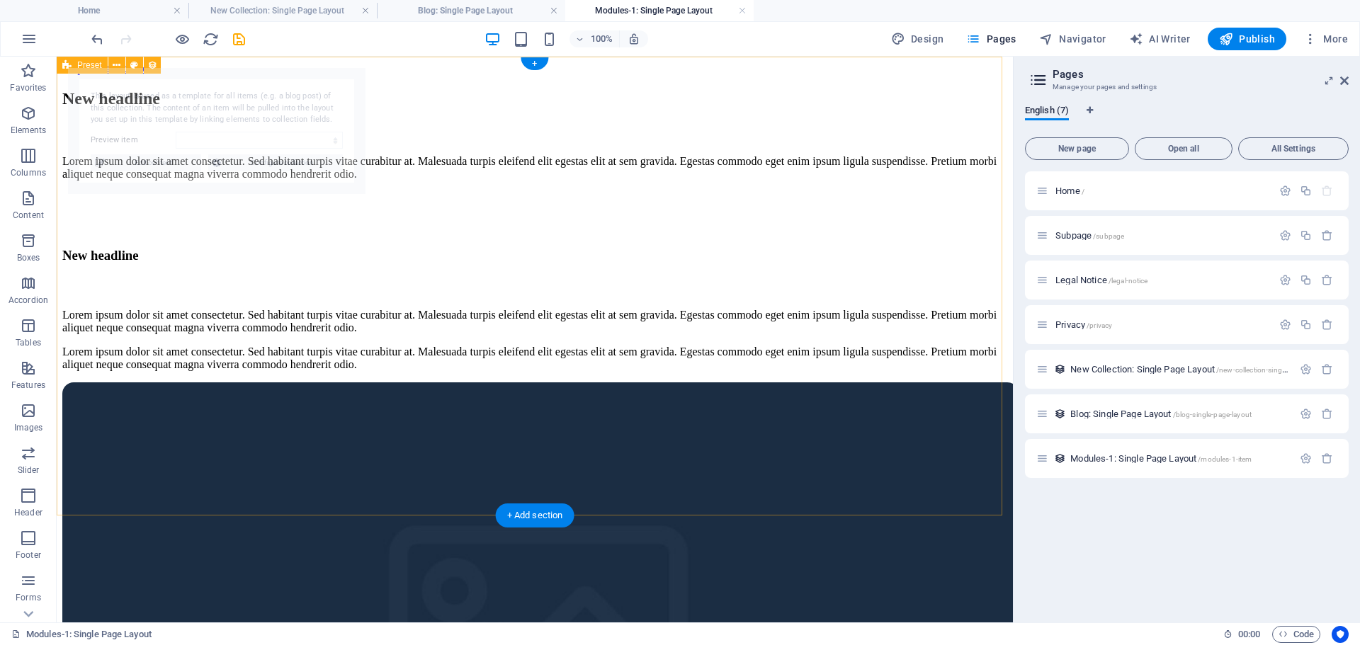
select select "68dea86ddad37b51870b33bd"
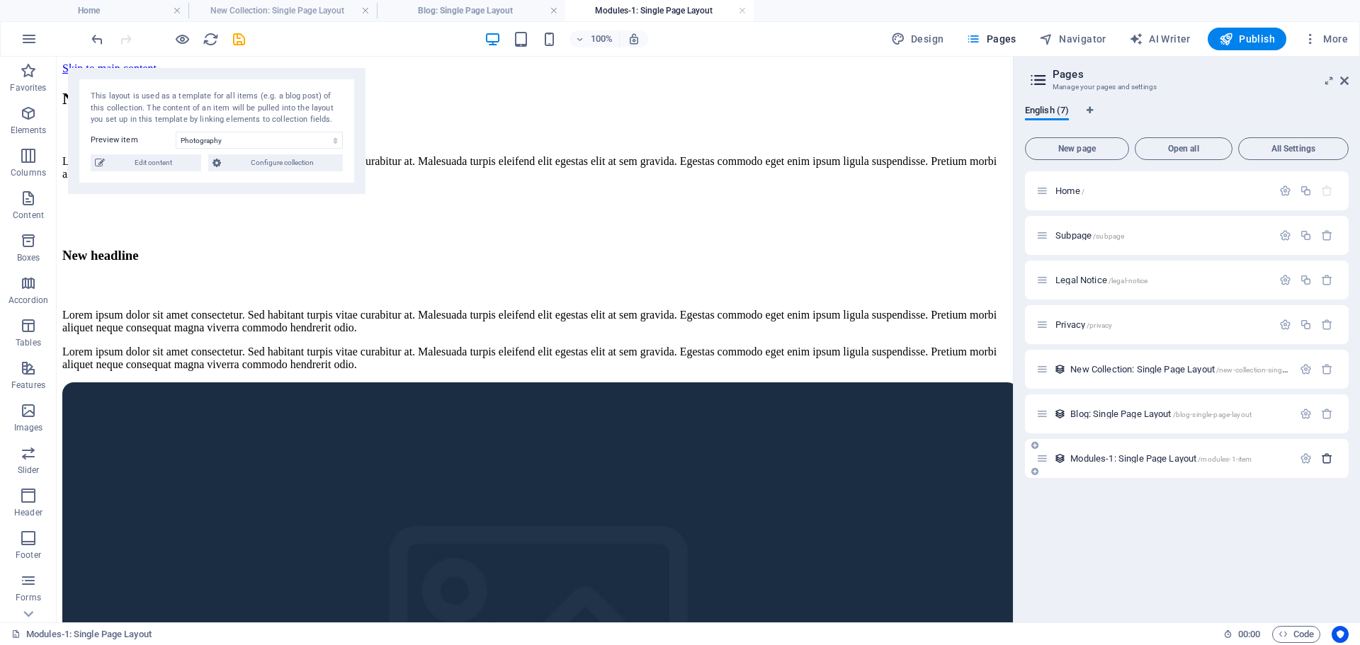
click at [1330, 460] on icon "button" at bounding box center [1327, 459] width 12 height 12
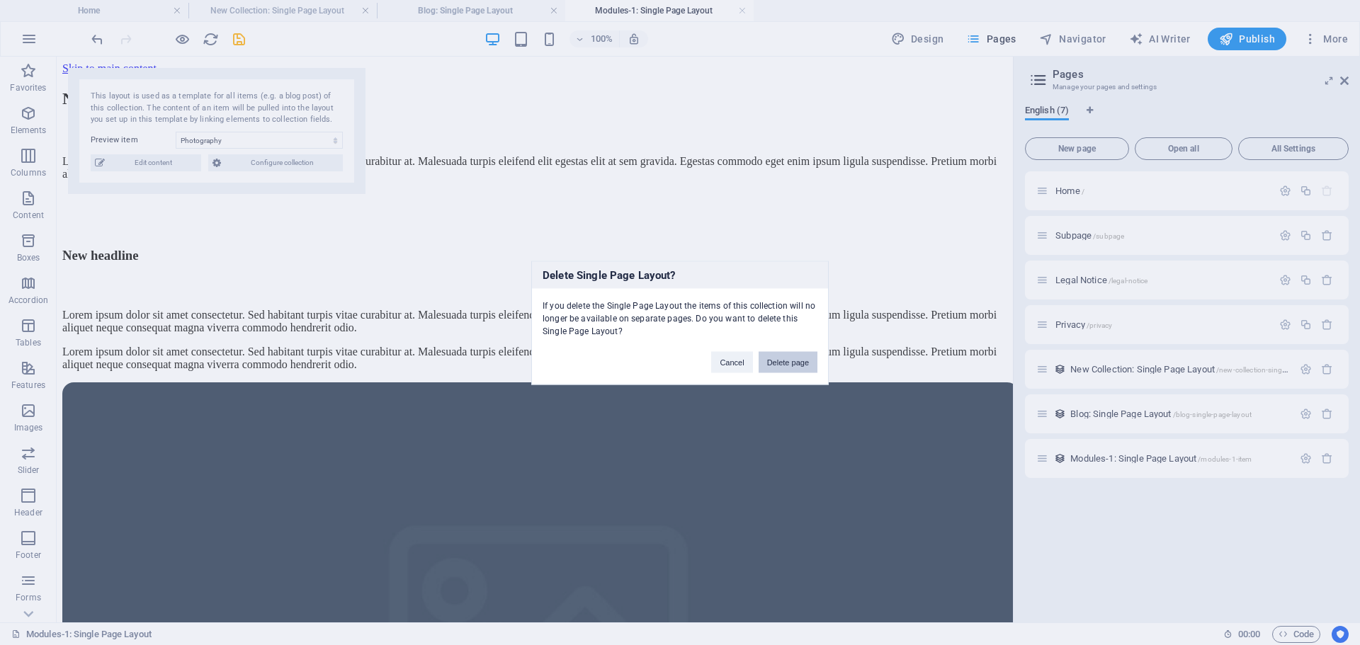
click at [796, 367] on button "Delete page" at bounding box center [788, 361] width 59 height 21
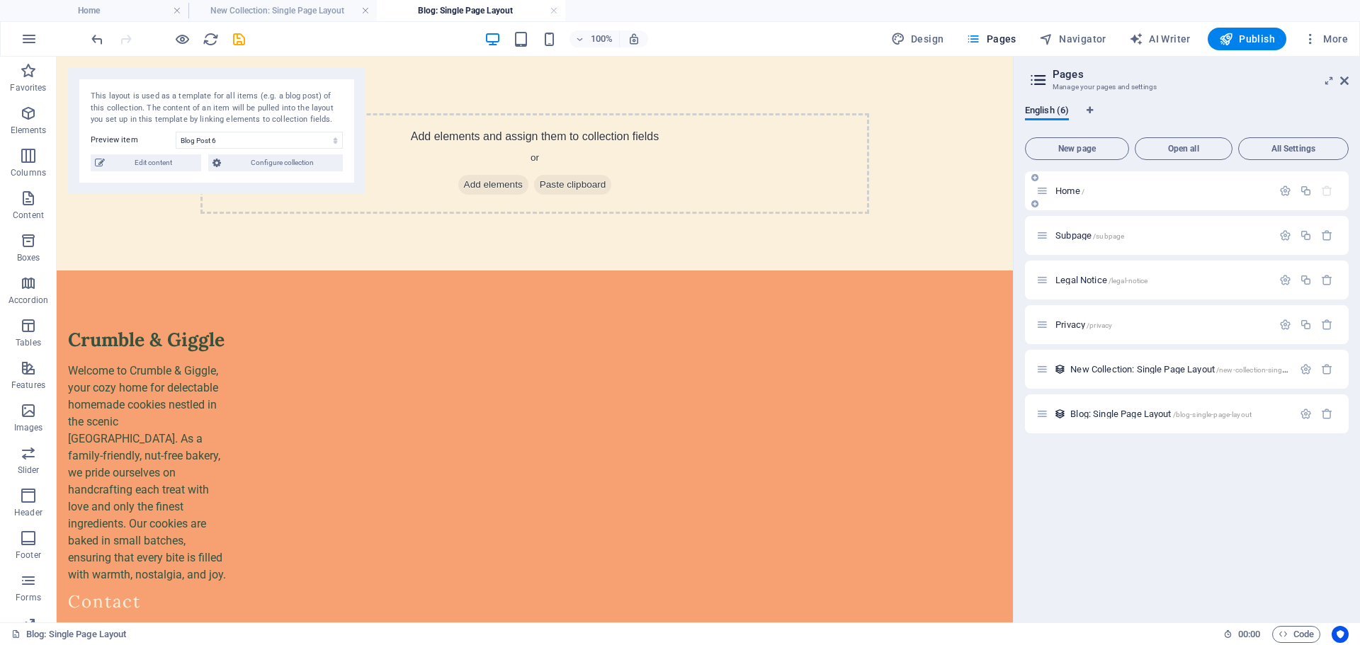
click at [1073, 191] on span "Home /" at bounding box center [1069, 191] width 29 height 11
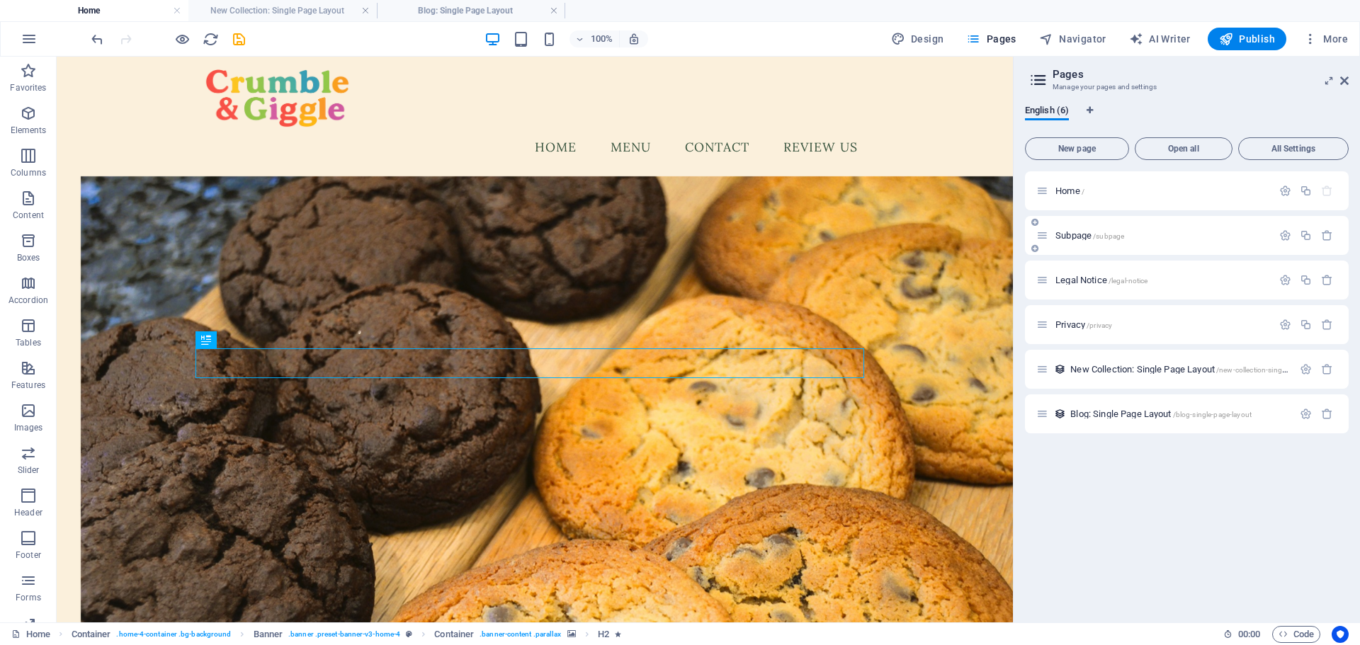
click at [1079, 238] on span "Subpage /subpage" at bounding box center [1089, 235] width 69 height 11
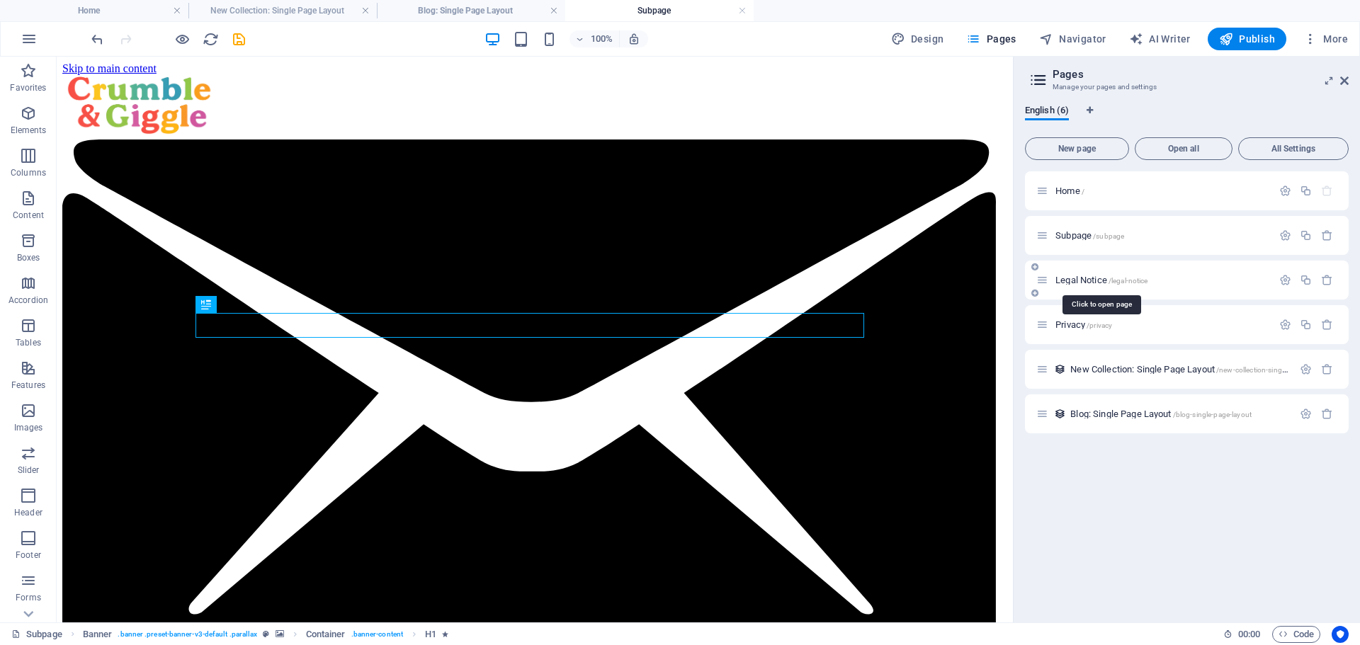
click at [1087, 276] on span "Legal Notice /legal-notice" at bounding box center [1101, 280] width 92 height 11
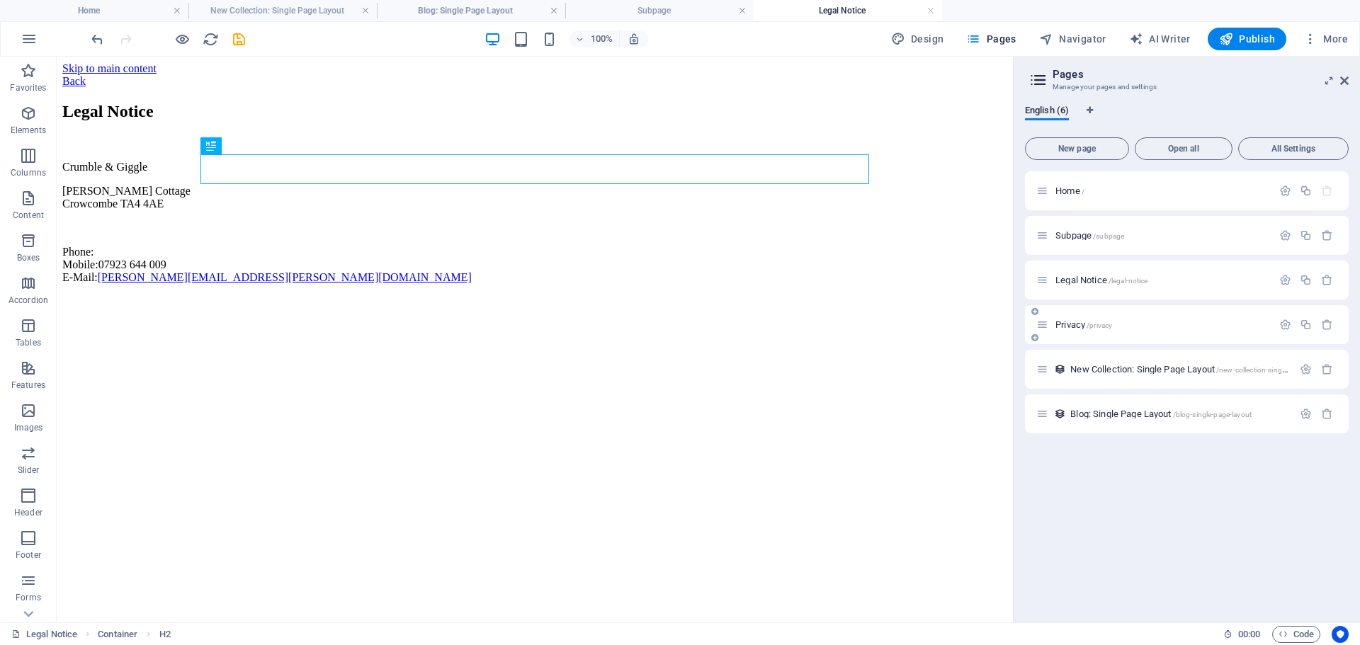
click at [1070, 326] on span "Privacy /privacy" at bounding box center [1083, 324] width 57 height 11
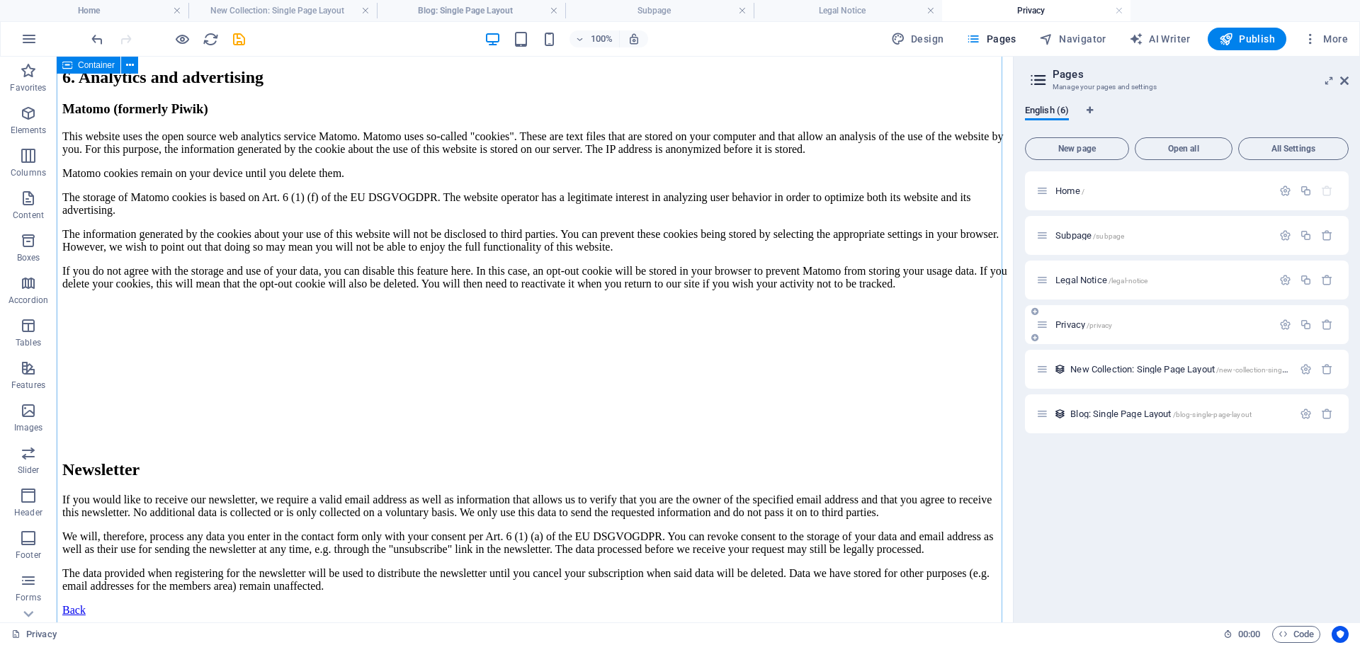
scroll to position [2553, 0]
click at [1094, 324] on span "/privacy" at bounding box center [1099, 326] width 25 height 8
click at [1067, 186] on div "Home /" at bounding box center [1154, 191] width 236 height 16
click at [1128, 373] on span "New Collection: Single Page Layout /new-collection-single-page-layout" at bounding box center [1198, 369] width 256 height 11
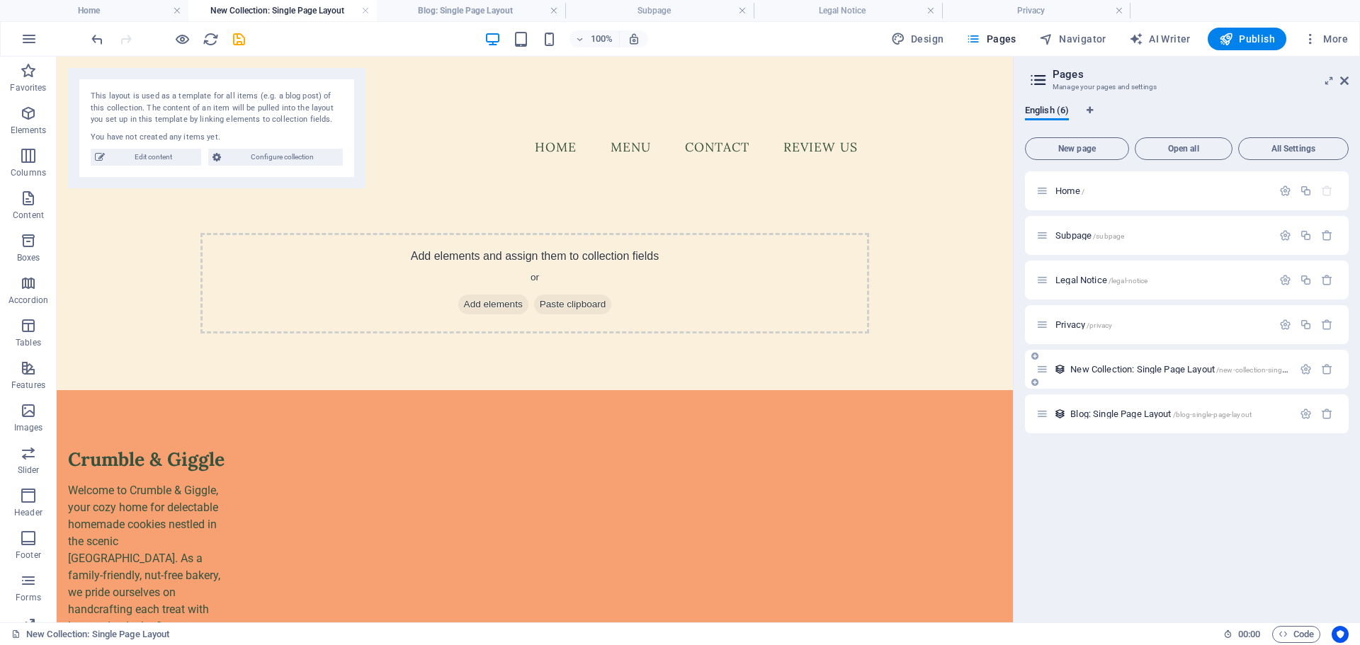
scroll to position [28, 0]
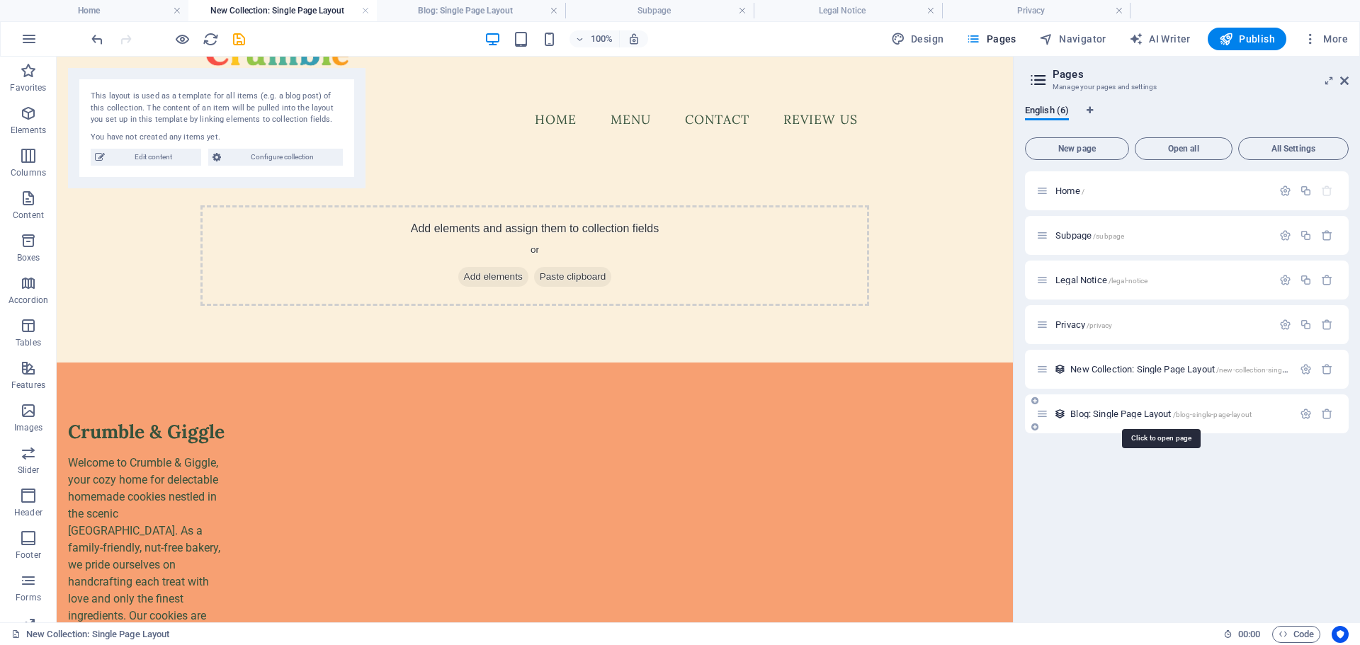
click at [1120, 412] on span "Blog: Single Page Layout /blog-single-page-layout" at bounding box center [1160, 414] width 181 height 11
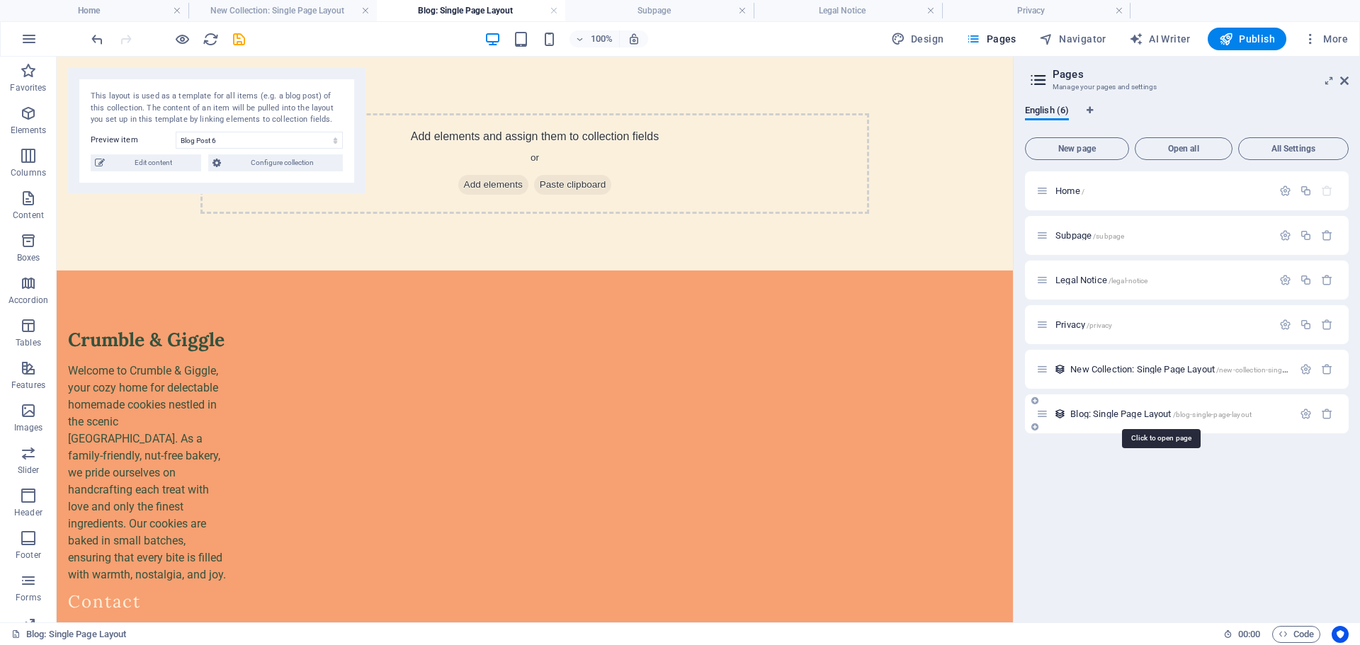
scroll to position [0, 0]
click at [1044, 419] on icon at bounding box center [1042, 414] width 12 height 12
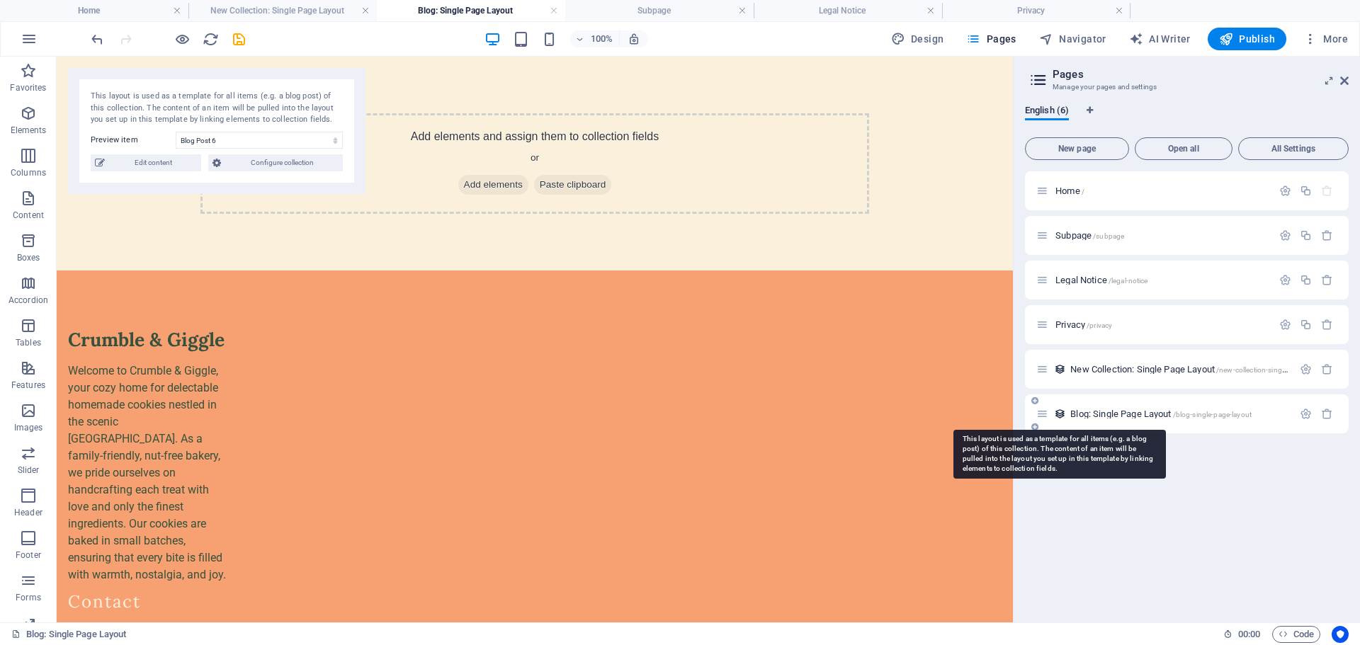
click at [1061, 414] on icon at bounding box center [1060, 414] width 12 height 12
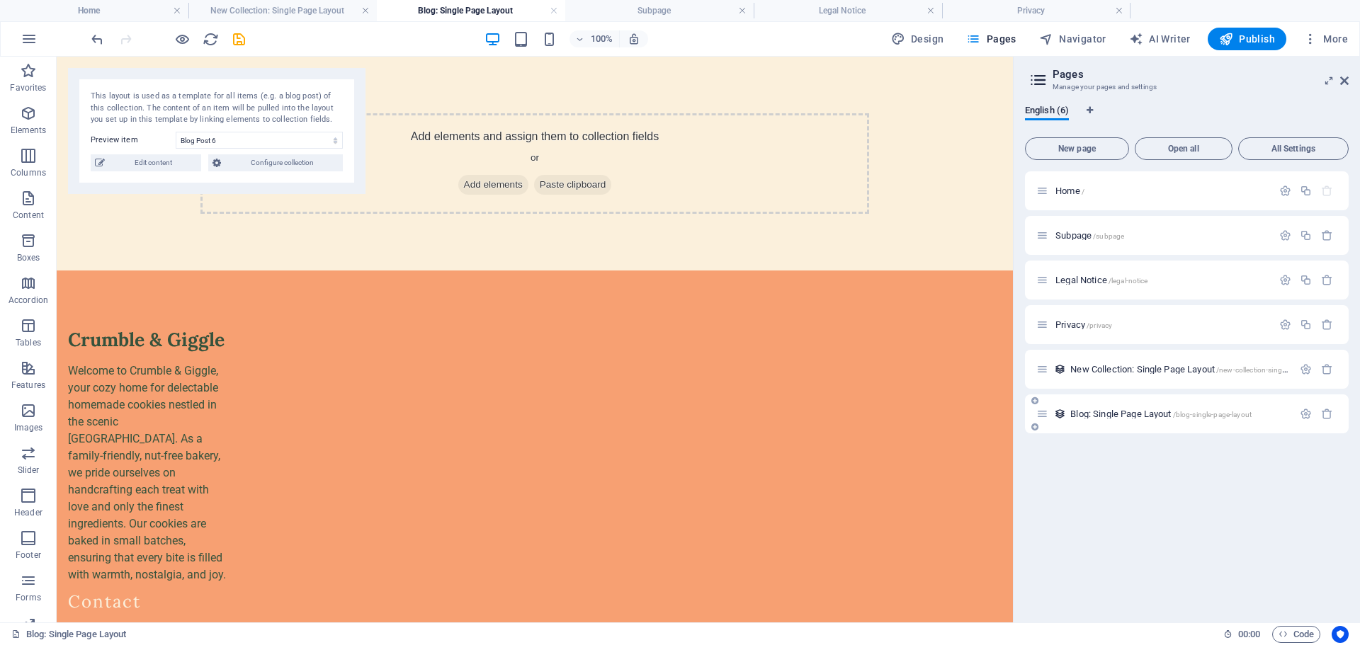
click at [1044, 419] on icon at bounding box center [1042, 414] width 12 height 12
click at [1041, 373] on icon at bounding box center [1042, 369] width 12 height 12
click at [1071, 190] on span "Home /" at bounding box center [1069, 191] width 29 height 11
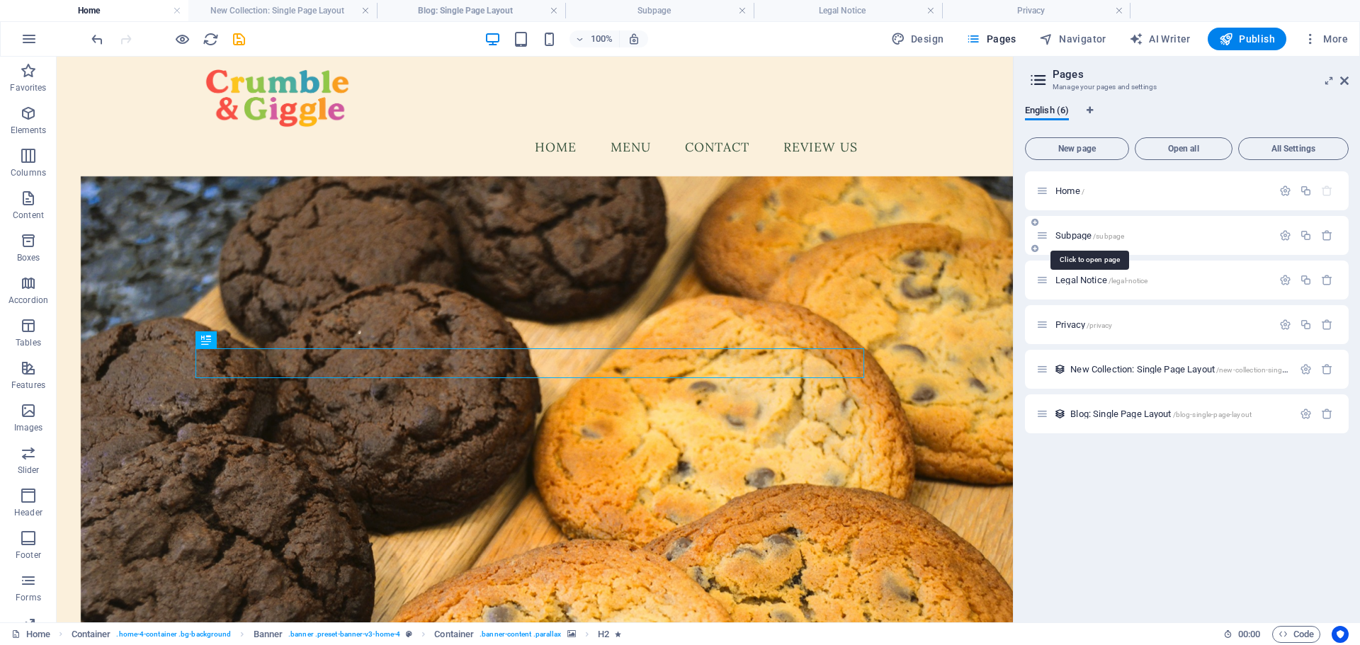
click at [1085, 233] on span "Subpage /subpage" at bounding box center [1089, 235] width 69 height 11
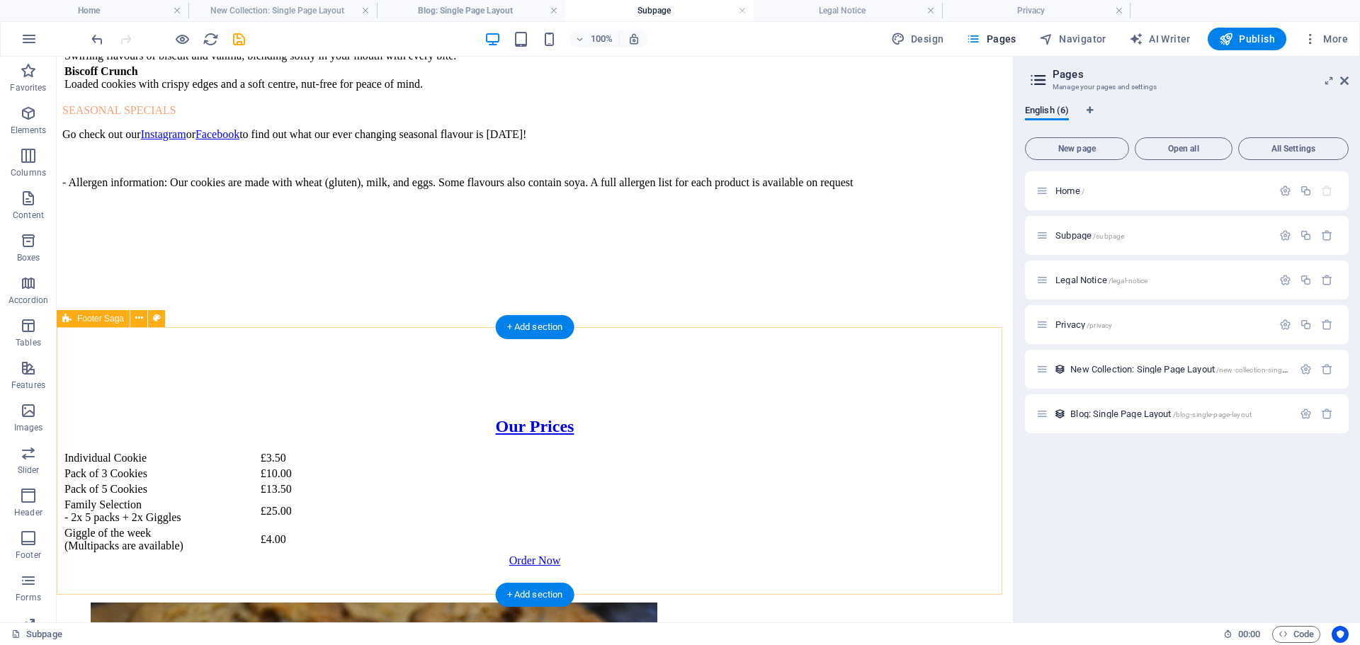
scroll to position [1754, 0]
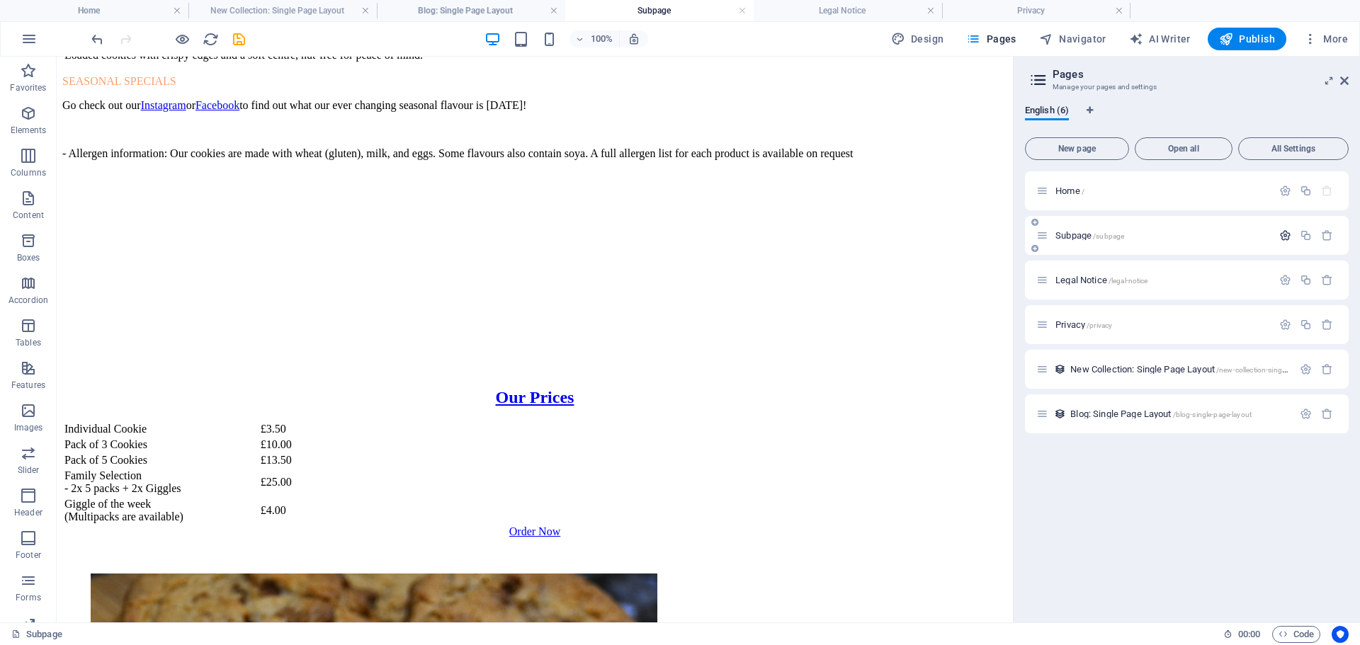
click at [1283, 236] on icon "button" at bounding box center [1285, 235] width 12 height 12
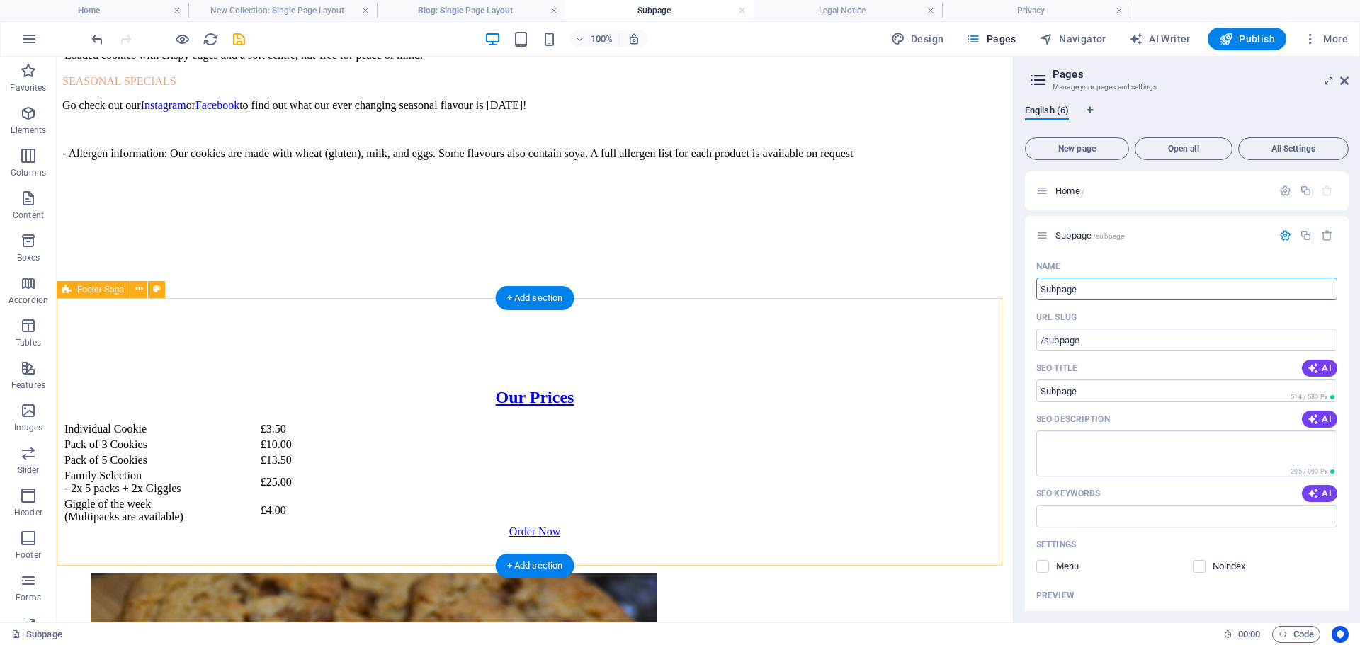
drag, startPoint x: 1153, startPoint y: 347, endPoint x: 997, endPoint y: 298, distance: 164.0
type input "Menu"
type input "/menu"
type input "Menu"
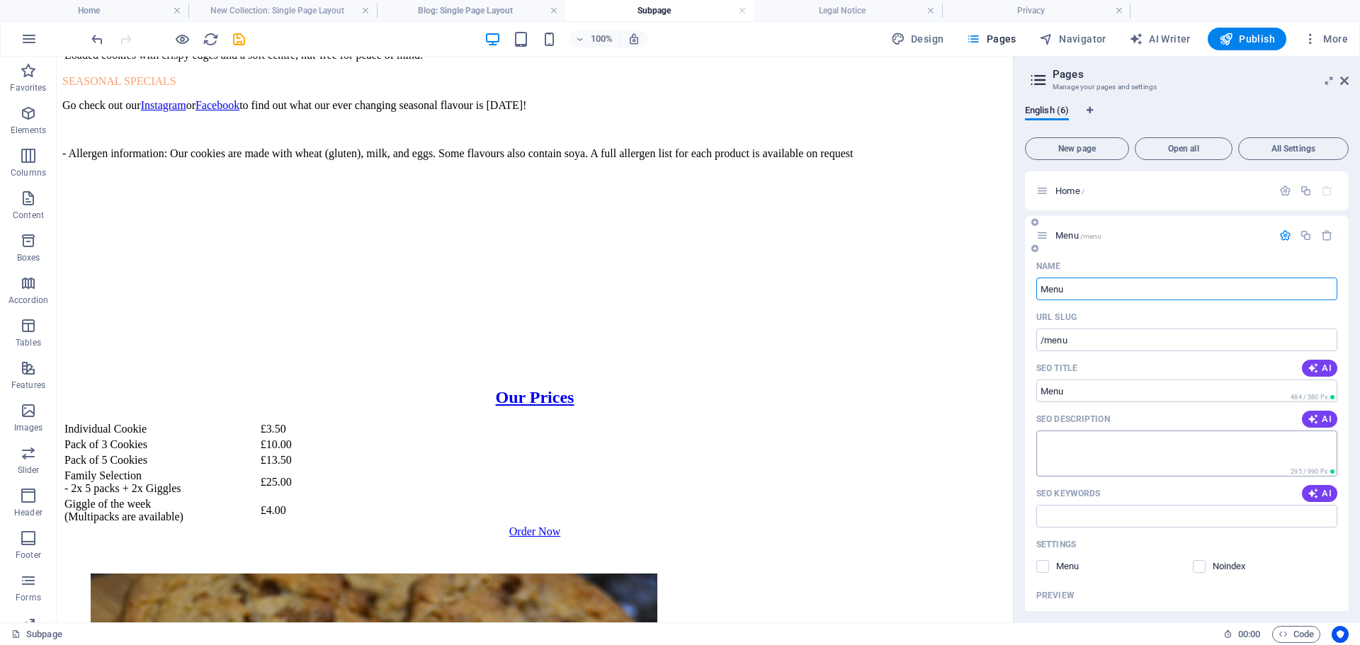
type input "Menu"
click at [1160, 451] on textarea "SEO Description" at bounding box center [1186, 454] width 301 height 46
type textarea "Menu"
click at [1118, 516] on input "SEO Keywords" at bounding box center [1186, 516] width 301 height 23
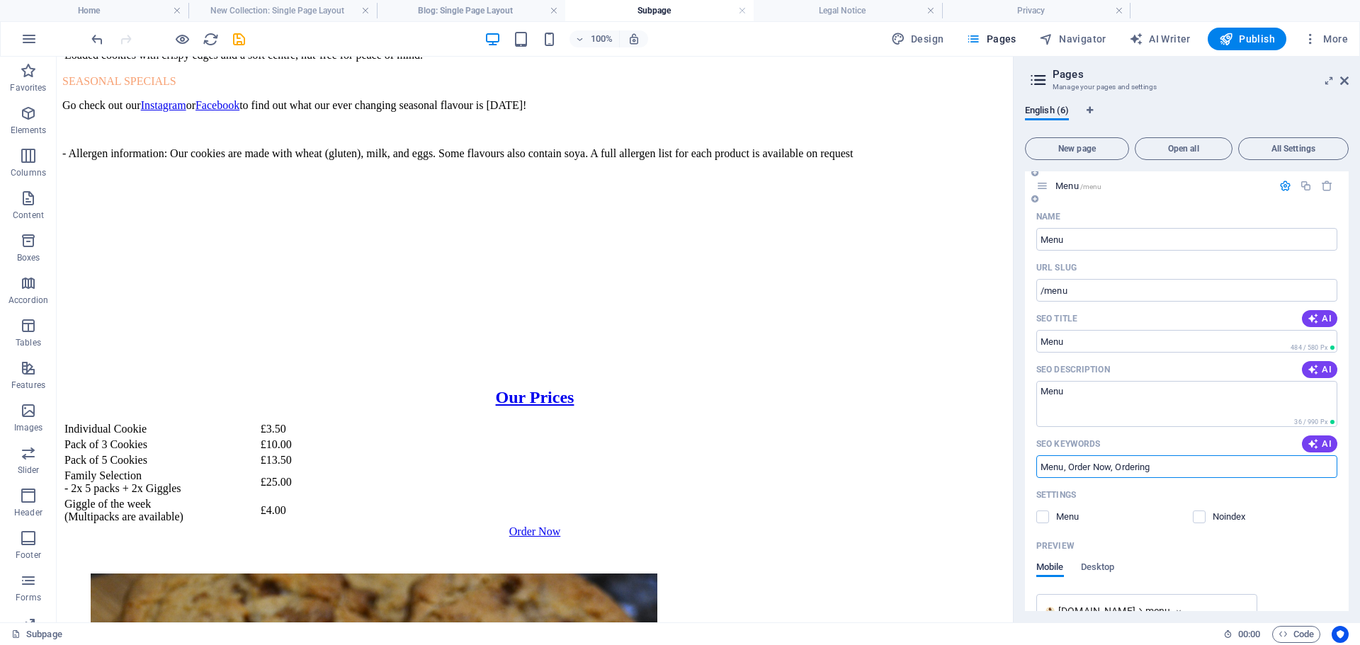
scroll to position [71, 0]
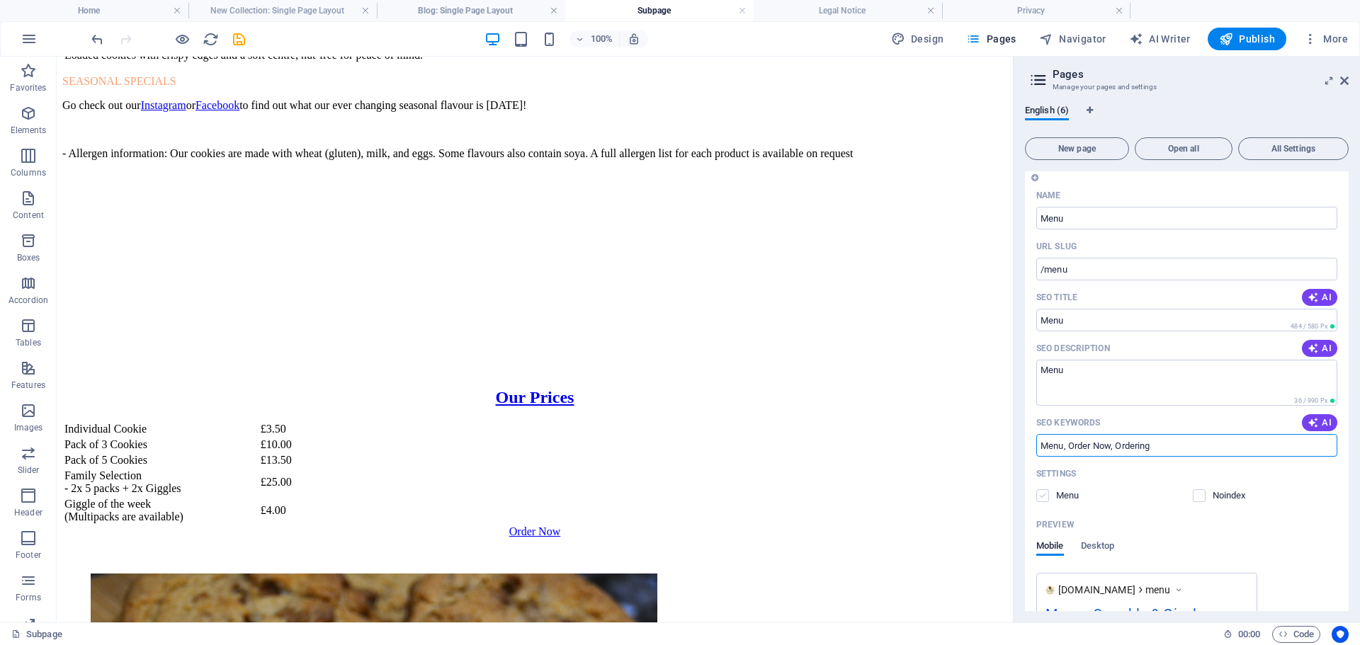
type input "Menu, Order Now, Ordering"
drag, startPoint x: 1043, startPoint y: 496, endPoint x: 1091, endPoint y: 502, distance: 47.9
click at [1045, 496] on label at bounding box center [1042, 495] width 13 height 13
click at [0, 0] on input "checkbox" at bounding box center [0, 0] width 0 height 0
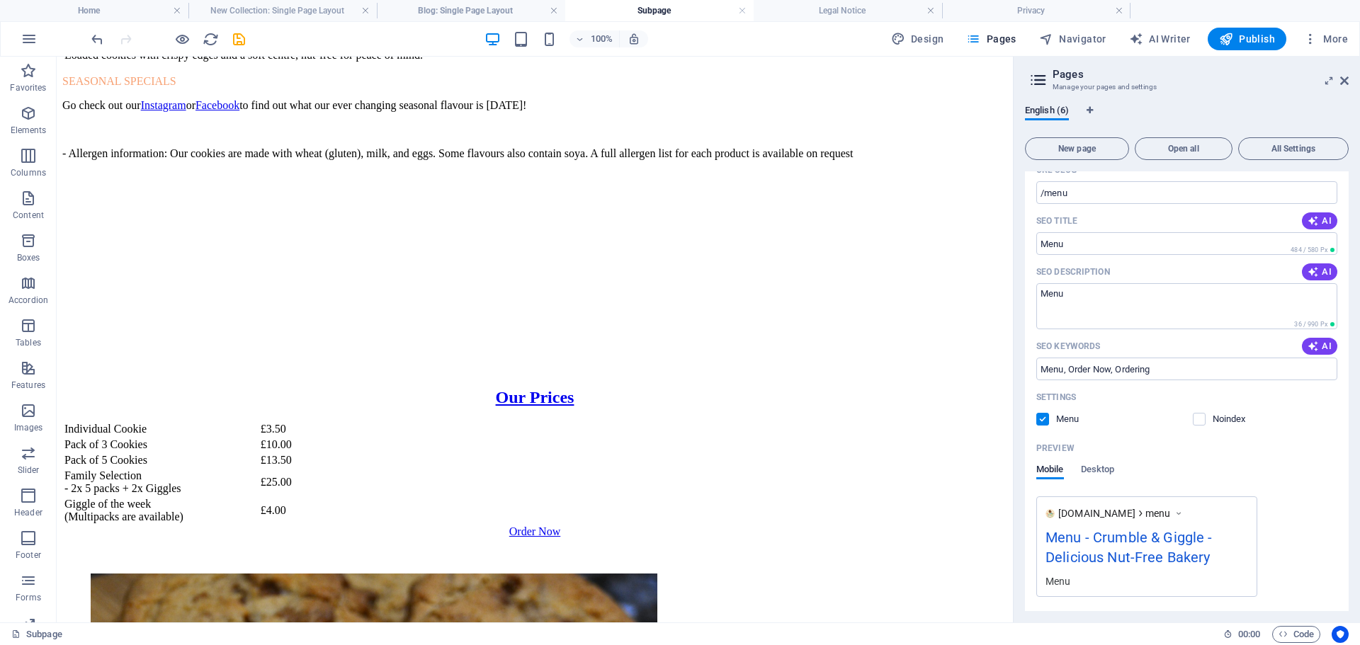
scroll to position [212, 0]
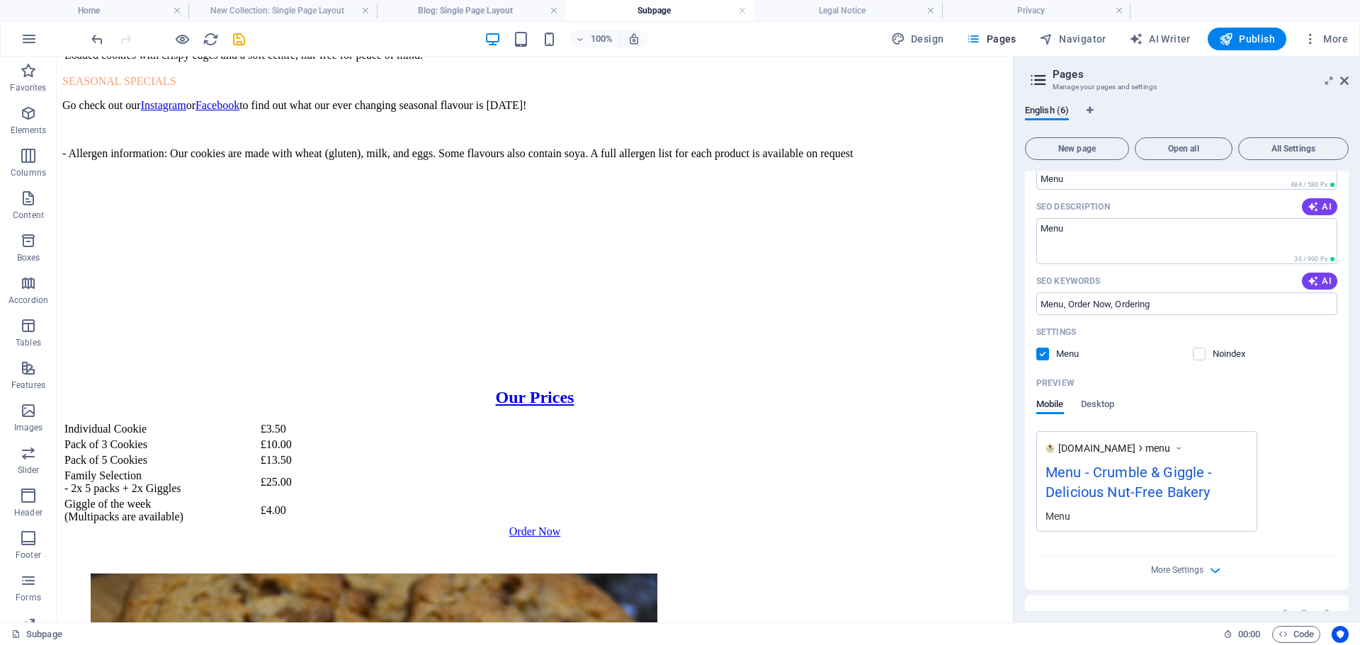
click at [1284, 497] on div "[DOMAIN_NAME] menu Menu - Crumble & Giggle - Delicious Nut-Free Bakery Menu" at bounding box center [1186, 481] width 301 height 101
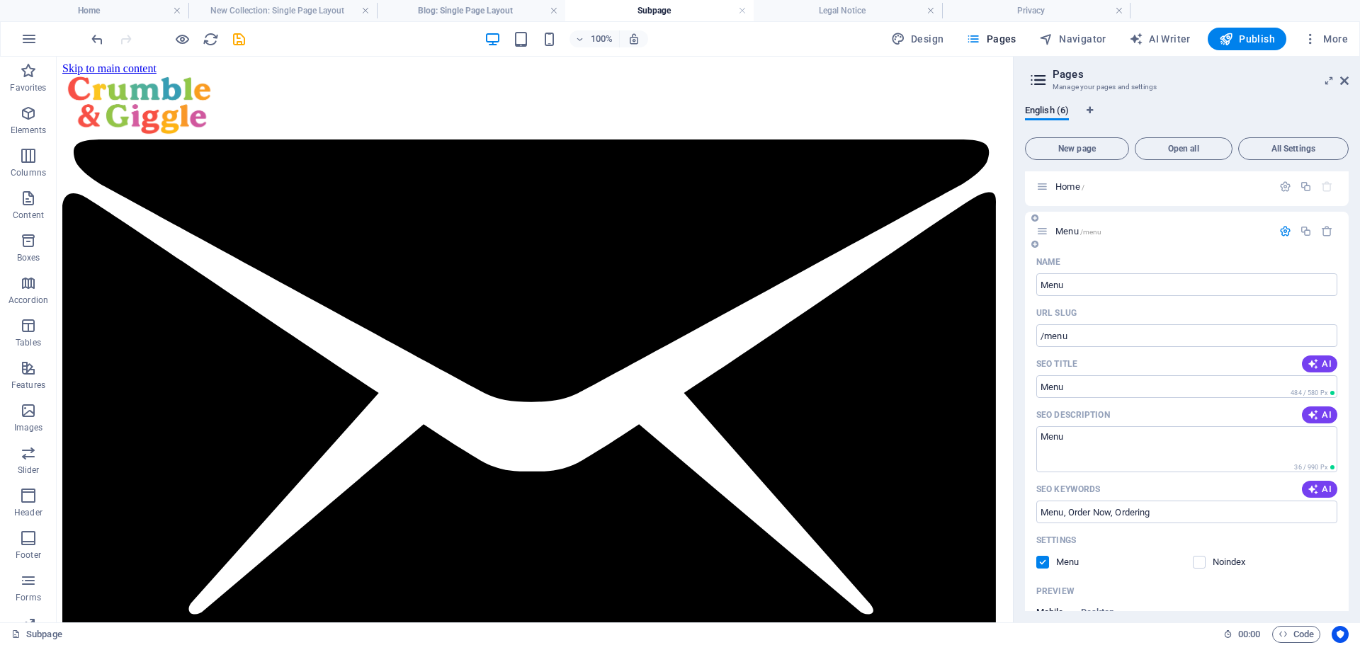
scroll to position [0, 0]
click at [1281, 236] on icon "button" at bounding box center [1285, 235] width 12 height 12
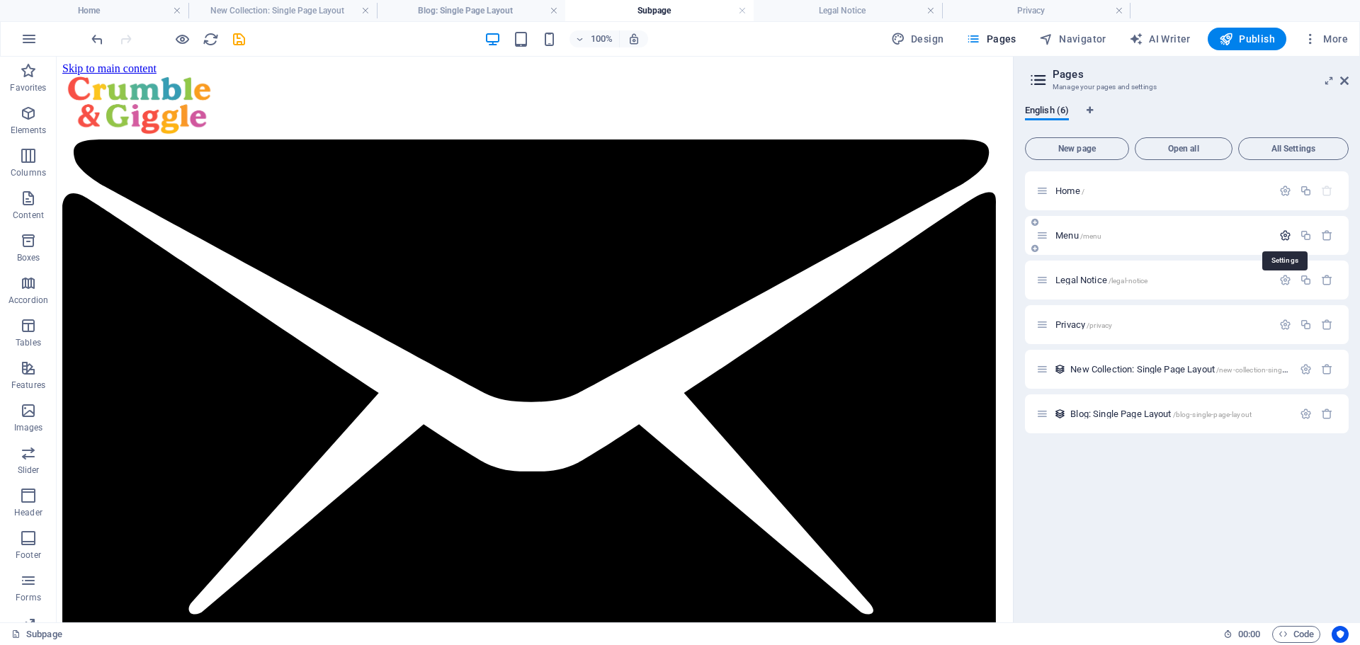
click at [1281, 235] on icon "button" at bounding box center [1285, 235] width 12 height 12
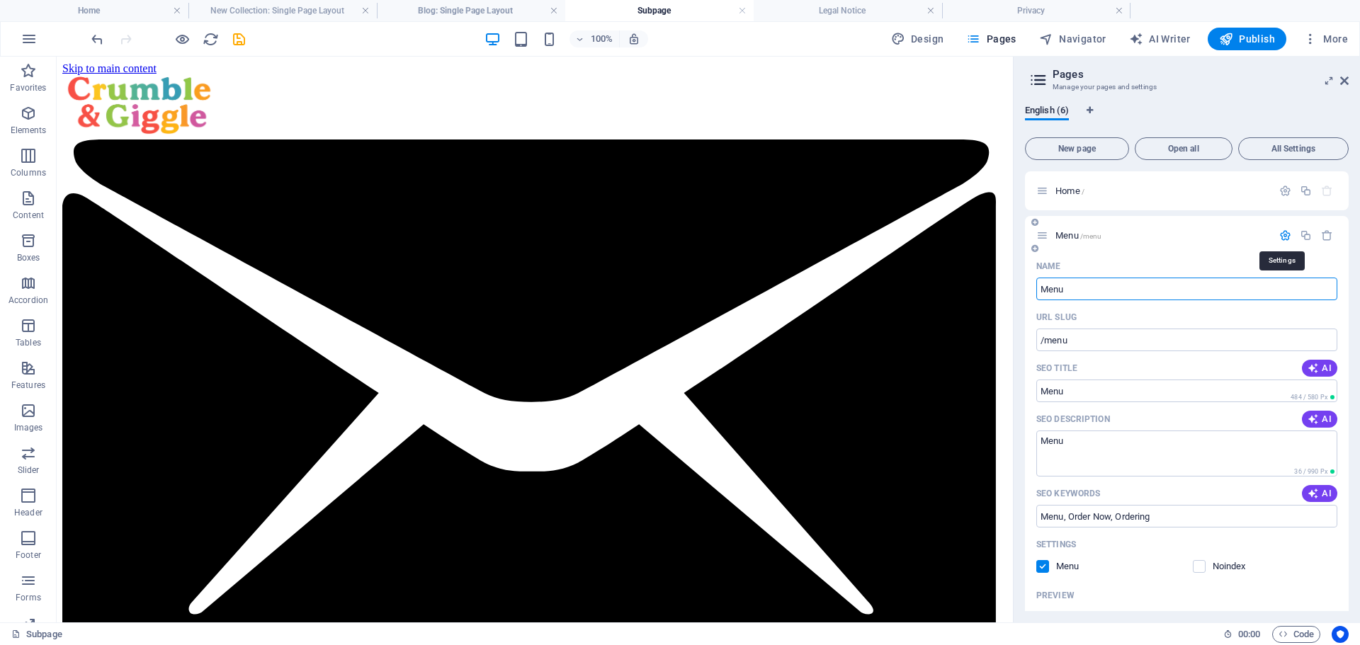
click at [1283, 234] on icon "button" at bounding box center [1285, 235] width 12 height 12
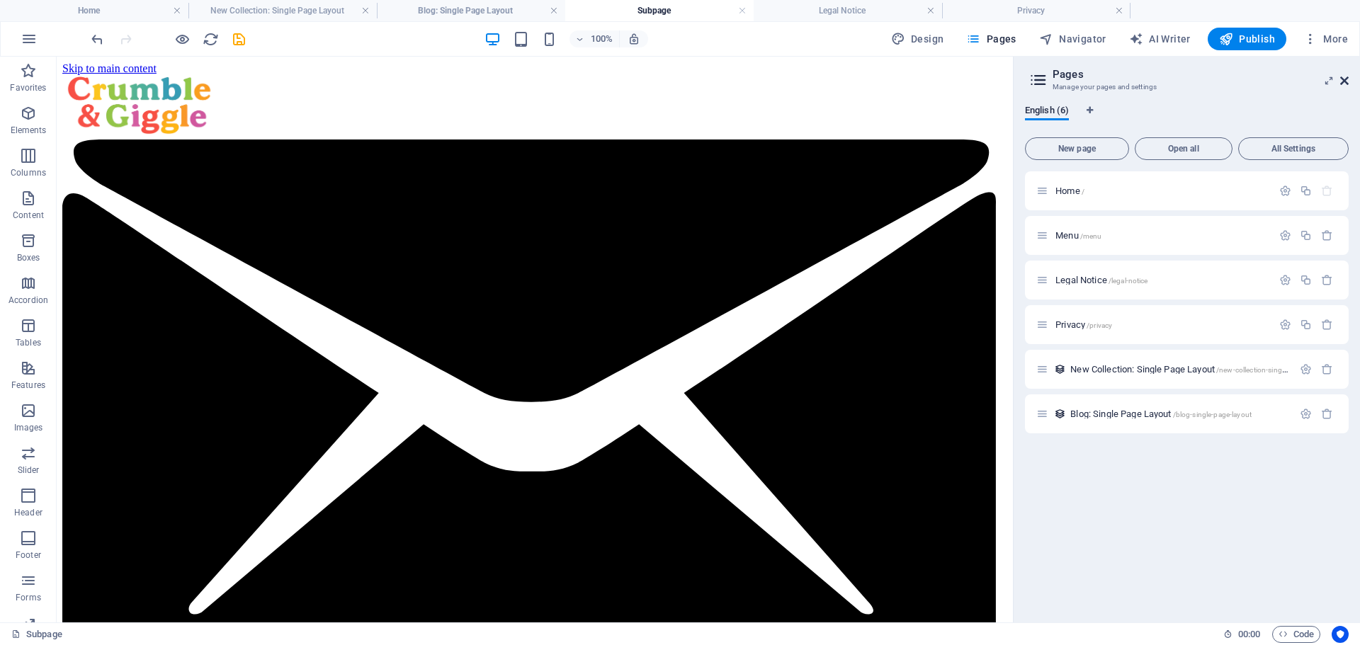
click at [1344, 83] on icon at bounding box center [1344, 80] width 8 height 11
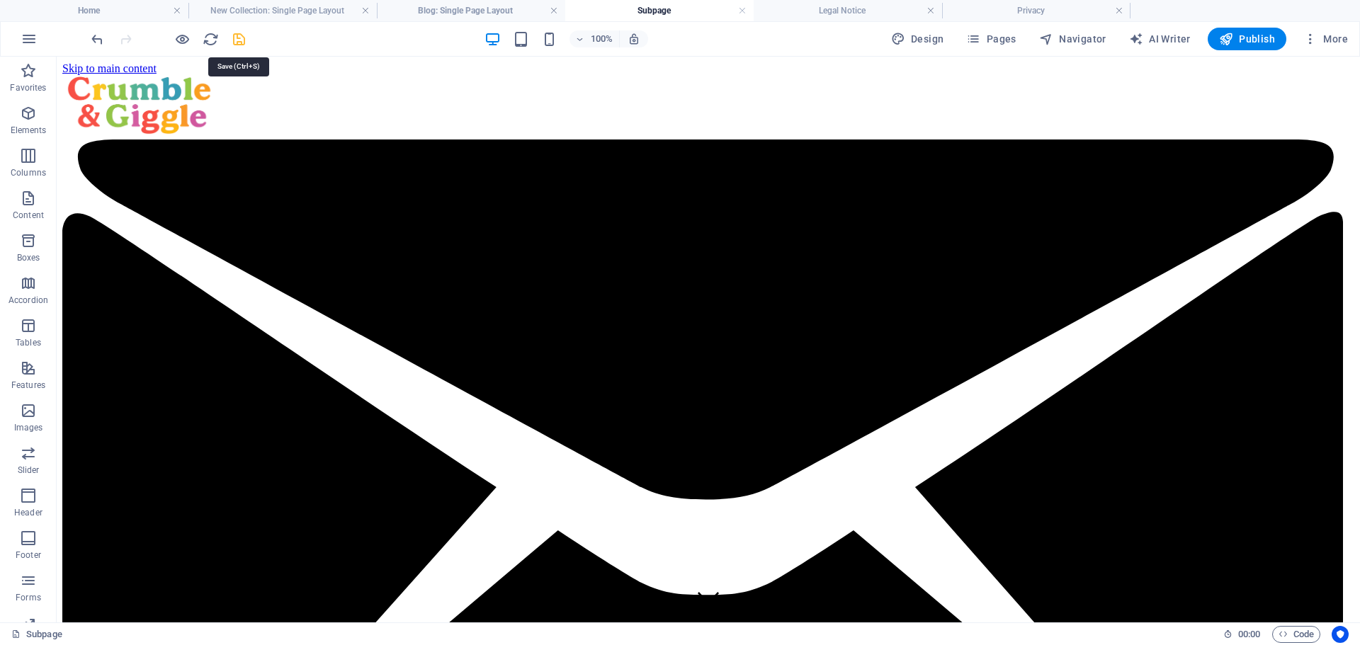
click at [239, 40] on icon "save" at bounding box center [239, 39] width 16 height 16
drag, startPoint x: 1247, startPoint y: 35, endPoint x: 1237, endPoint y: 25, distance: 14.1
click at [1247, 35] on span "Publish" at bounding box center [1247, 39] width 56 height 14
